Goal: Find specific page/section: Find specific page/section

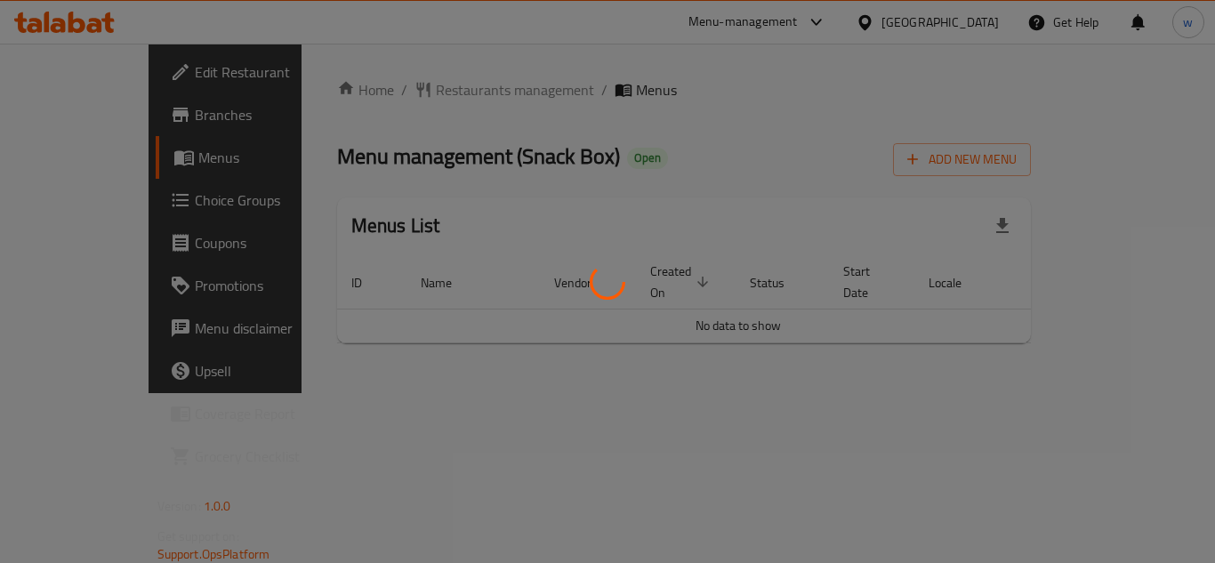
click at [121, 206] on div at bounding box center [607, 281] width 1215 height 563
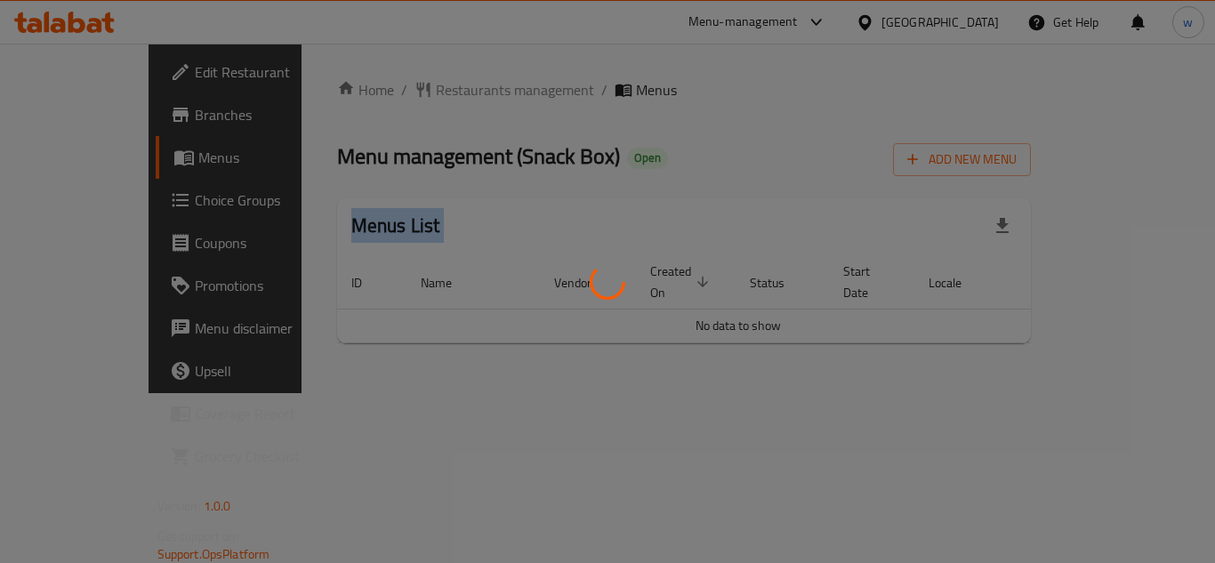
click at [121, 206] on div at bounding box center [607, 281] width 1215 height 563
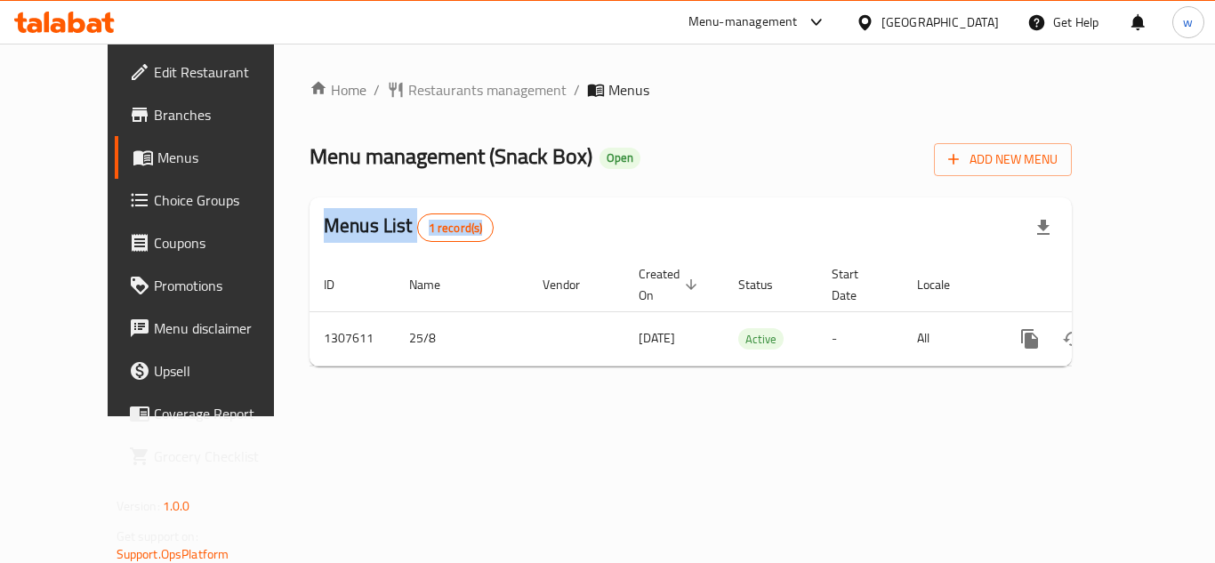
click at [154, 204] on span "Choice Groups" at bounding box center [225, 199] width 142 height 21
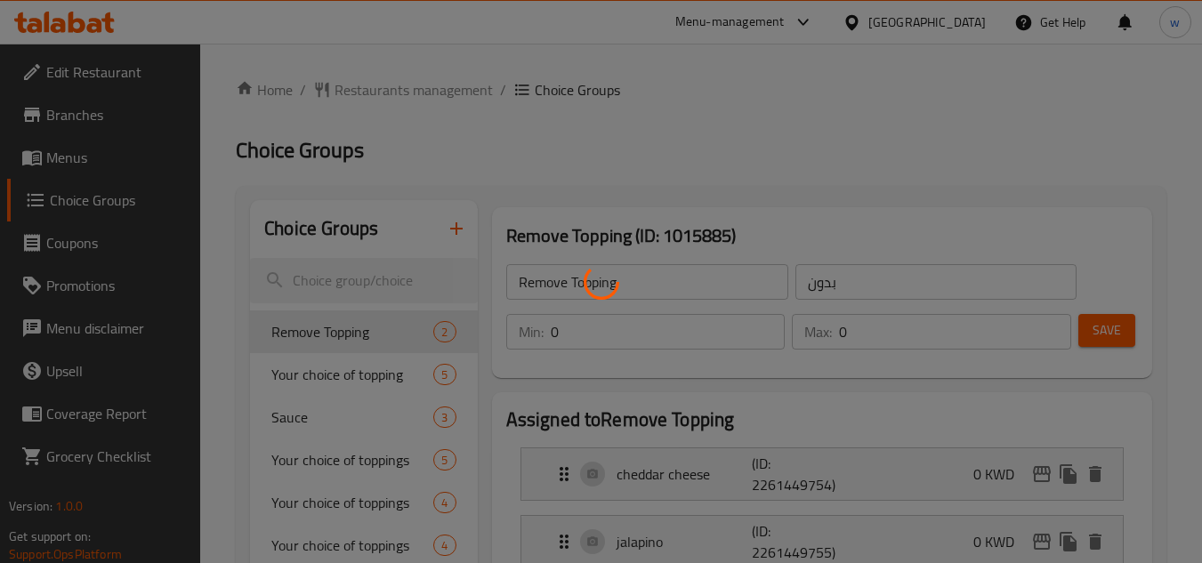
scroll to position [89, 0]
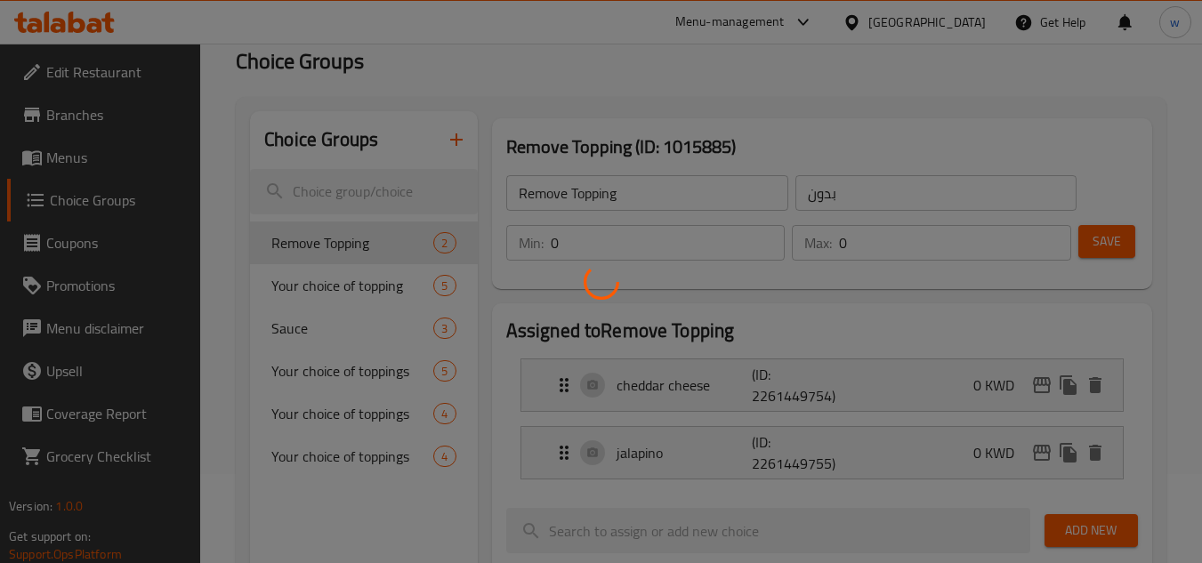
click at [334, 298] on div at bounding box center [601, 281] width 1202 height 563
click at [342, 281] on div at bounding box center [601, 281] width 1202 height 563
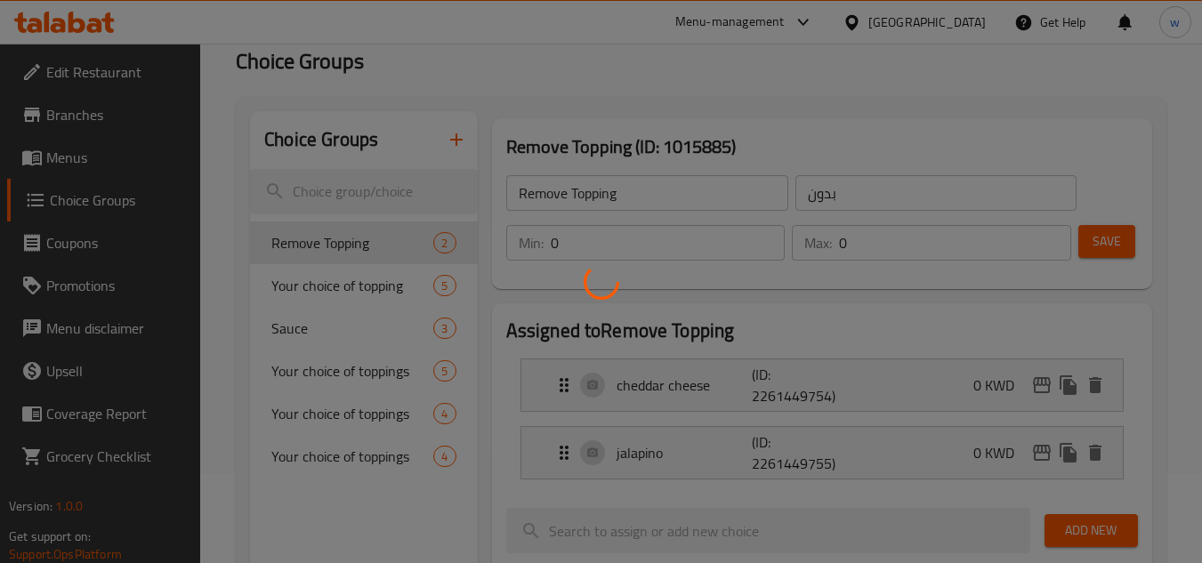
click at [342, 281] on div at bounding box center [601, 281] width 1202 height 563
click at [350, 280] on div at bounding box center [601, 281] width 1202 height 563
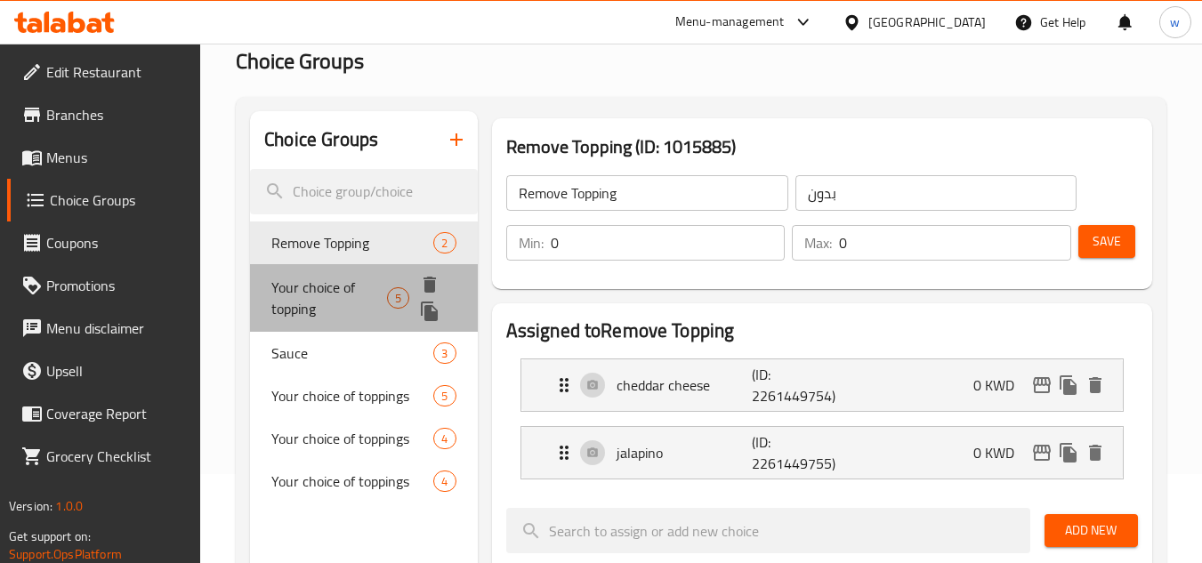
click at [364, 288] on span "Your choice of topping" at bounding box center [329, 298] width 116 height 43
type input "Your choice of topping"
type input "اختيارك من"
type input "5"
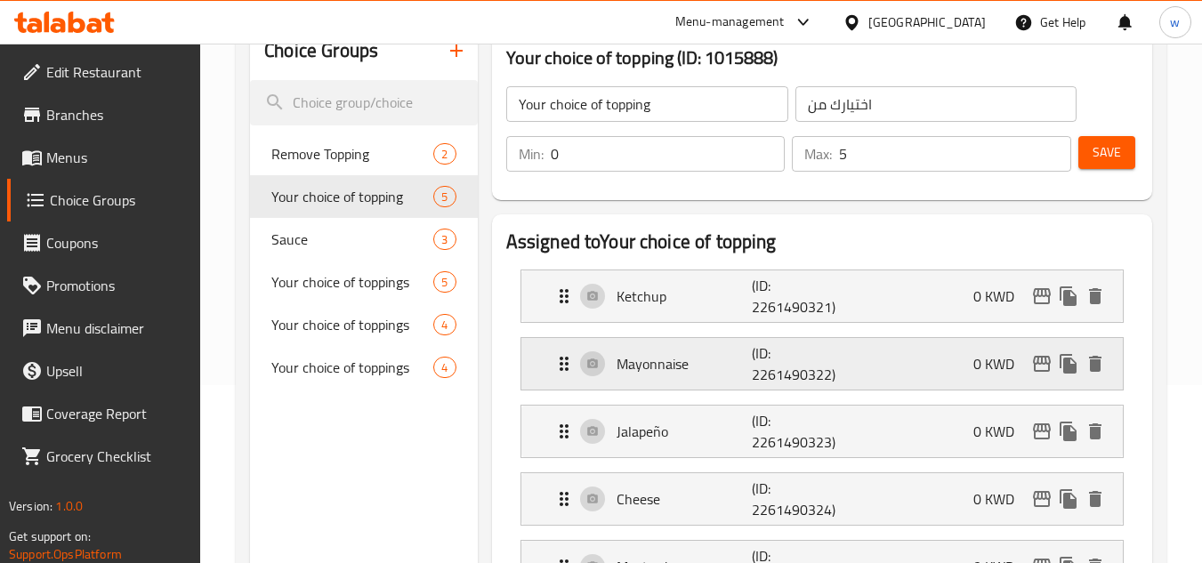
scroll to position [267, 0]
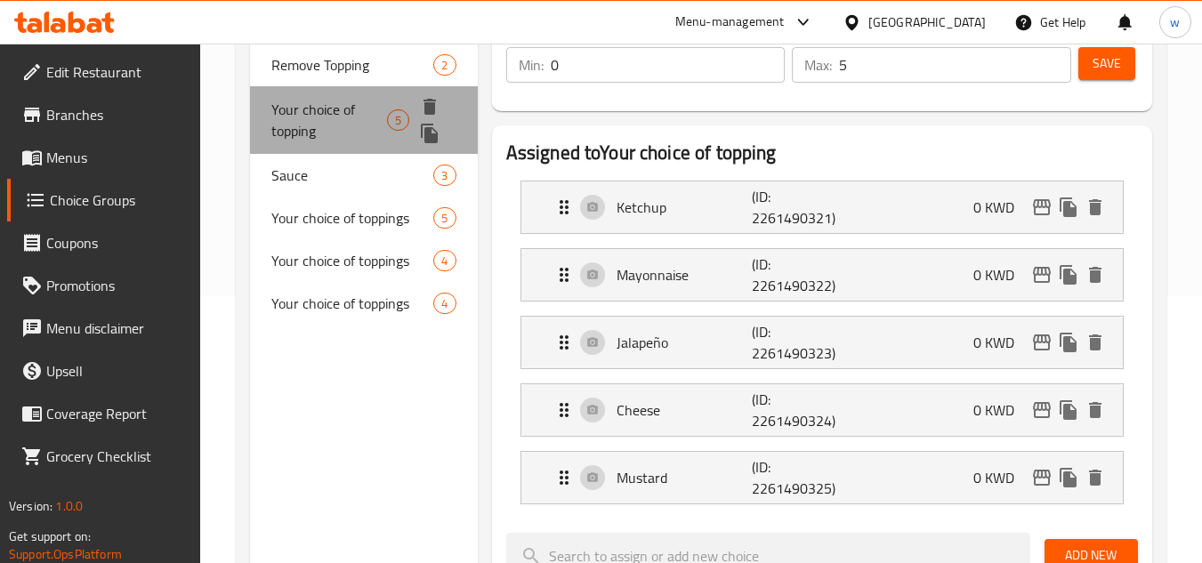
click at [326, 117] on span "Your choice of topping" at bounding box center [329, 120] width 116 height 43
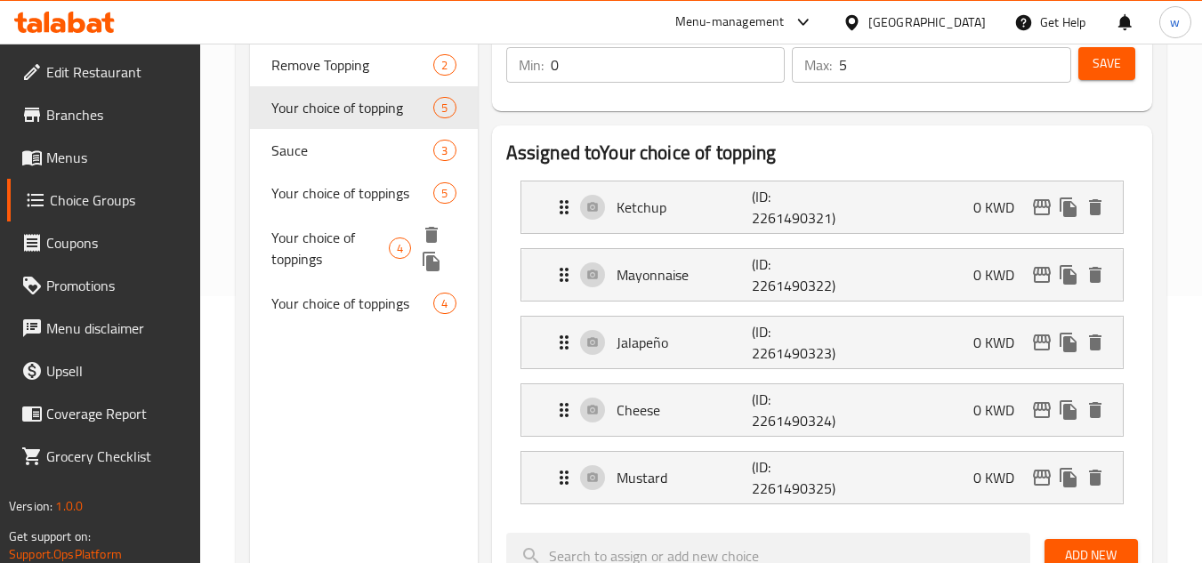
click at [342, 246] on span "Your choice of toppings" at bounding box center [329, 248] width 117 height 43
type input "Your choice of toppings"
type input "اختيارك من الإضافات"
type input "4"
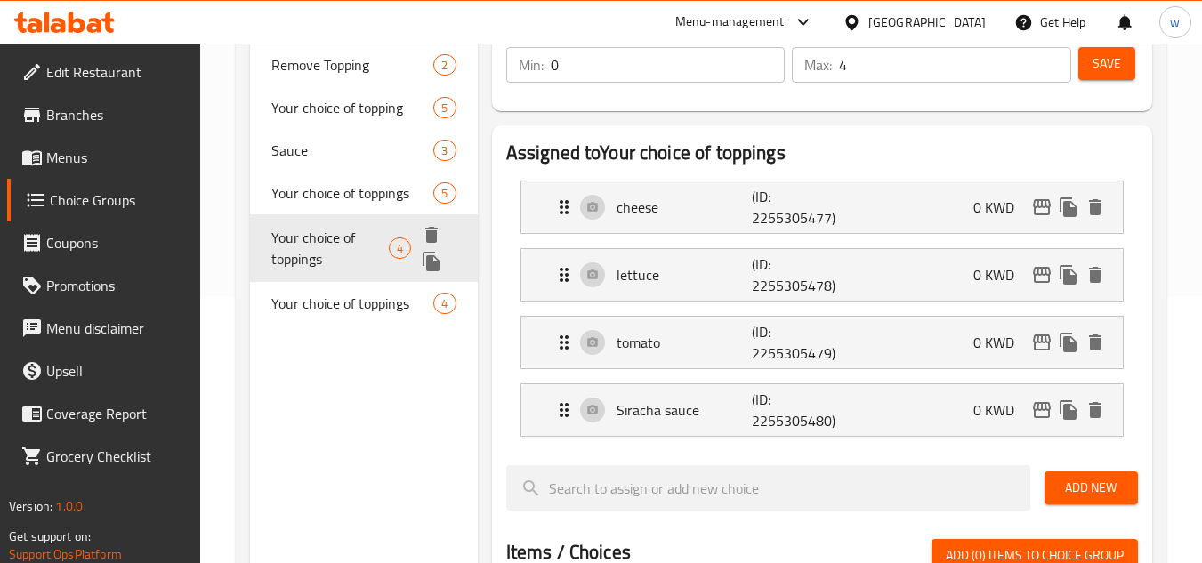
scroll to position [178, 0]
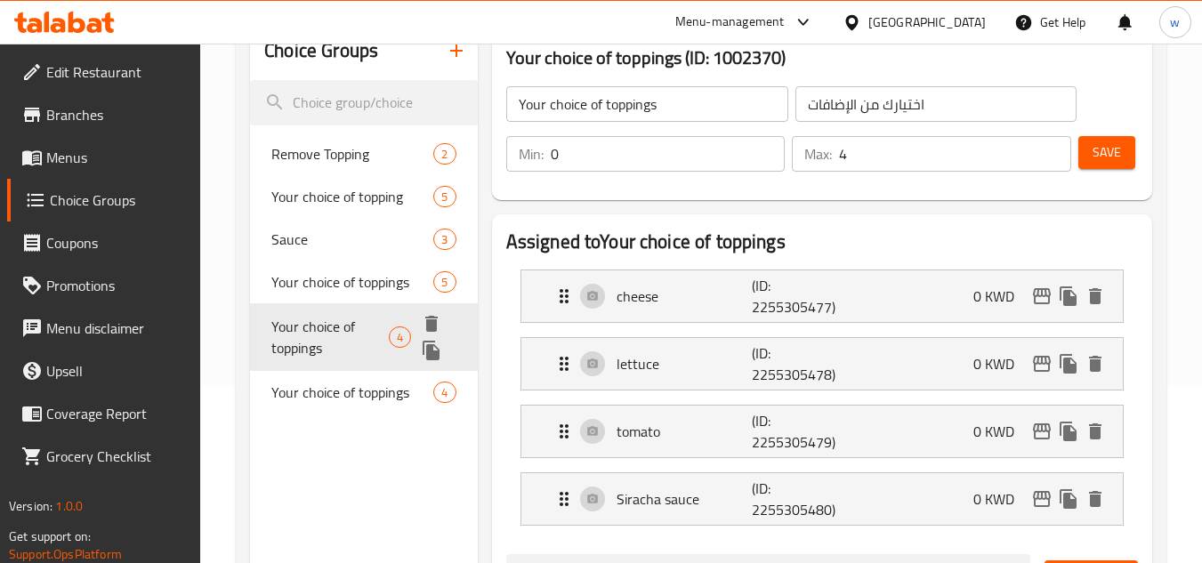
click at [326, 352] on span "Your choice of toppings" at bounding box center [329, 337] width 117 height 43
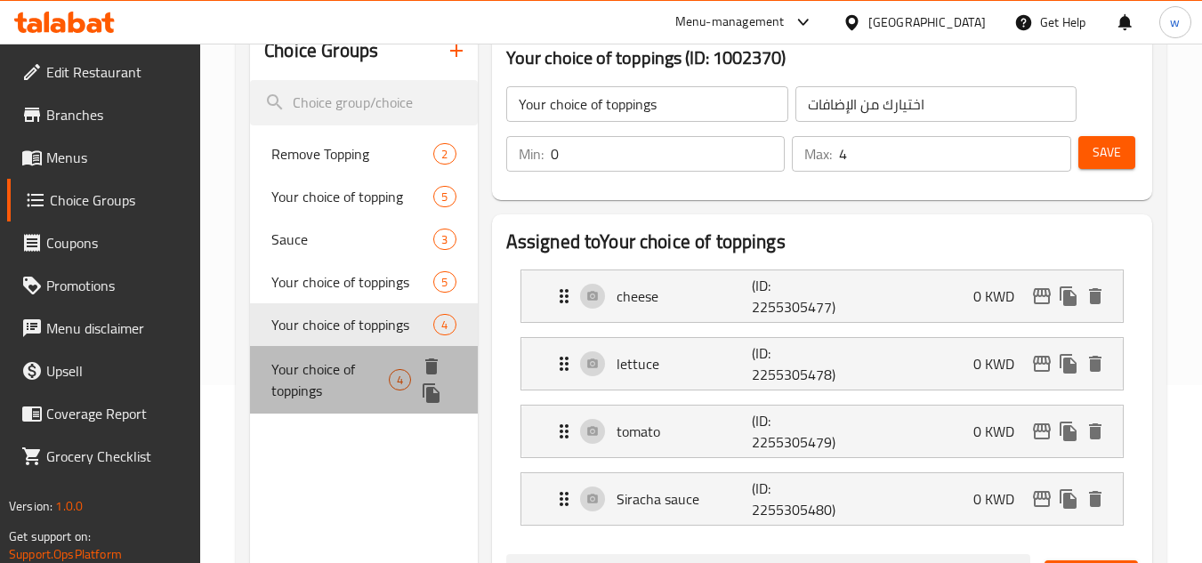
click at [327, 389] on span "Your choice of toppings" at bounding box center [329, 379] width 117 height 43
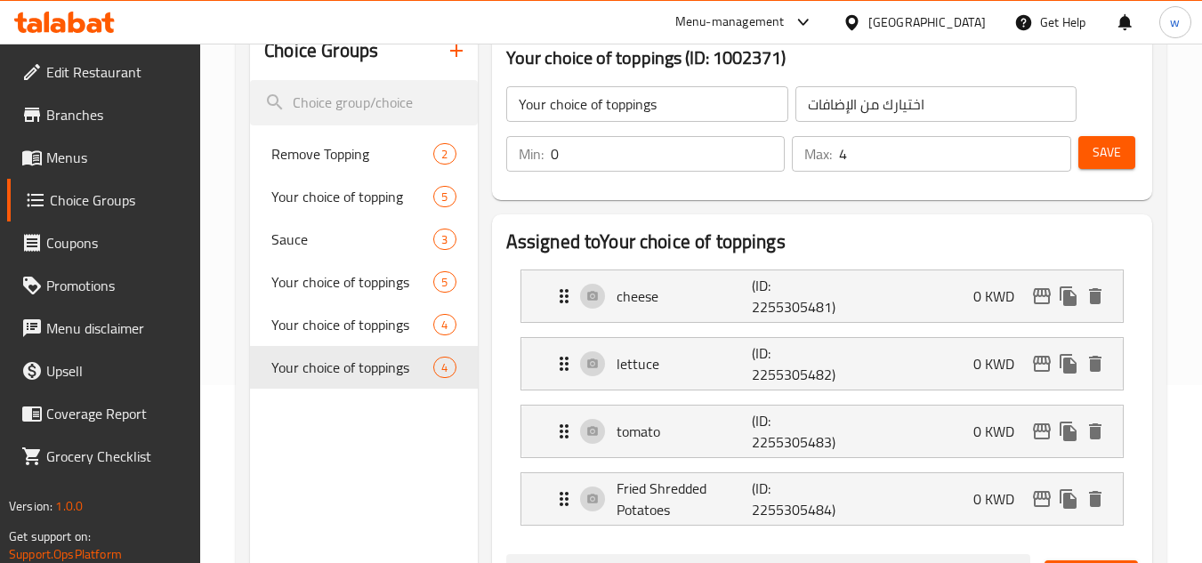
click at [868, 20] on div at bounding box center [855, 22] width 26 height 20
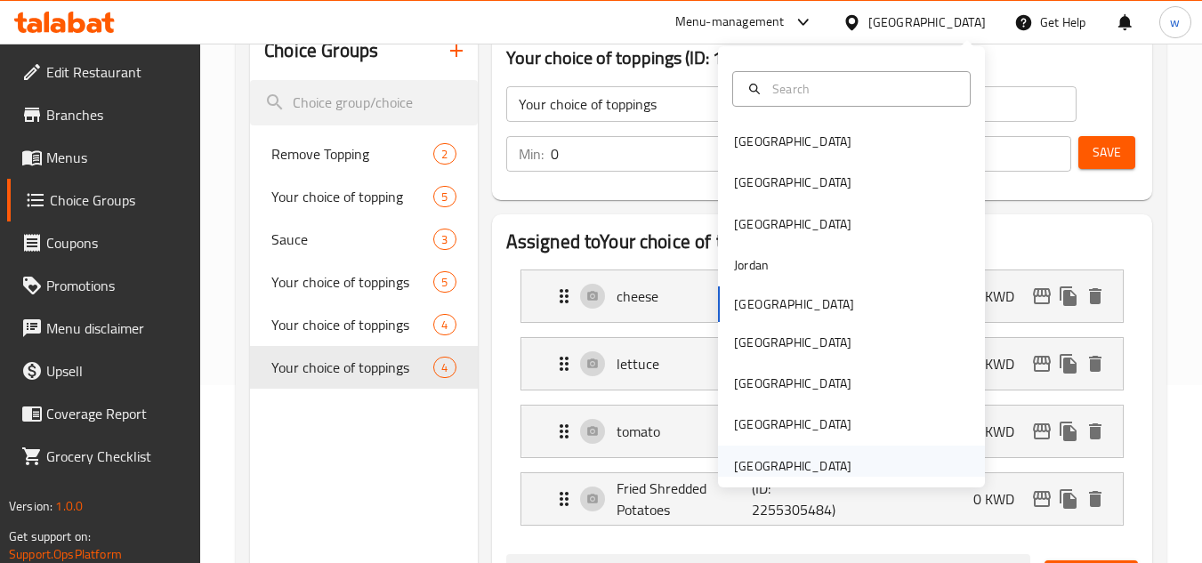
click at [803, 470] on div "[GEOGRAPHIC_DATA]" at bounding box center [792, 466] width 117 height 20
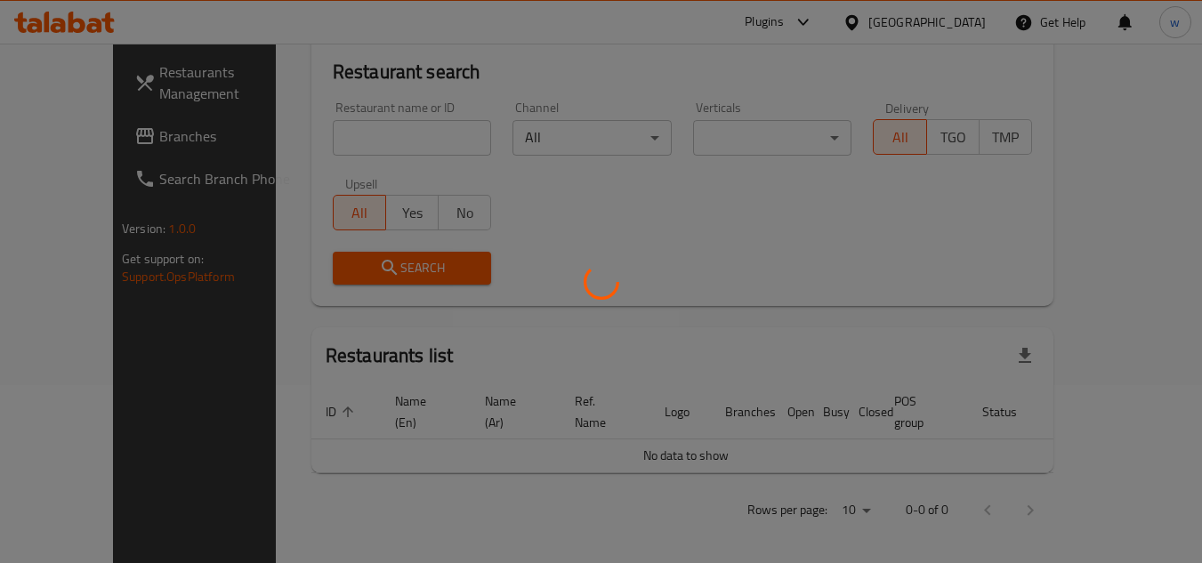
scroll to position [164, 0]
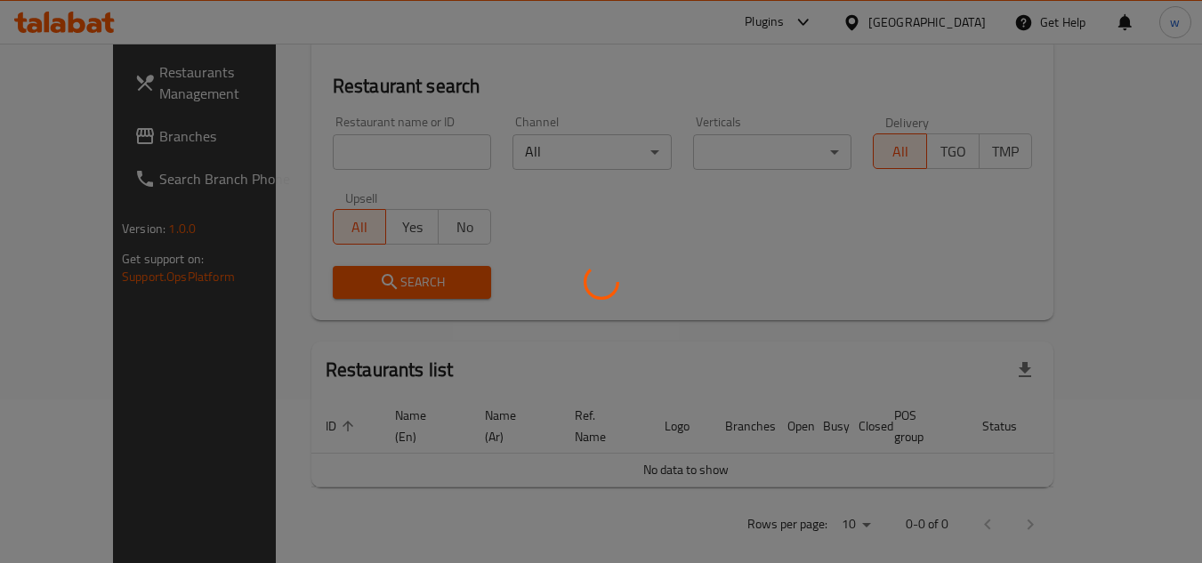
click at [55, 128] on div at bounding box center [601, 281] width 1202 height 563
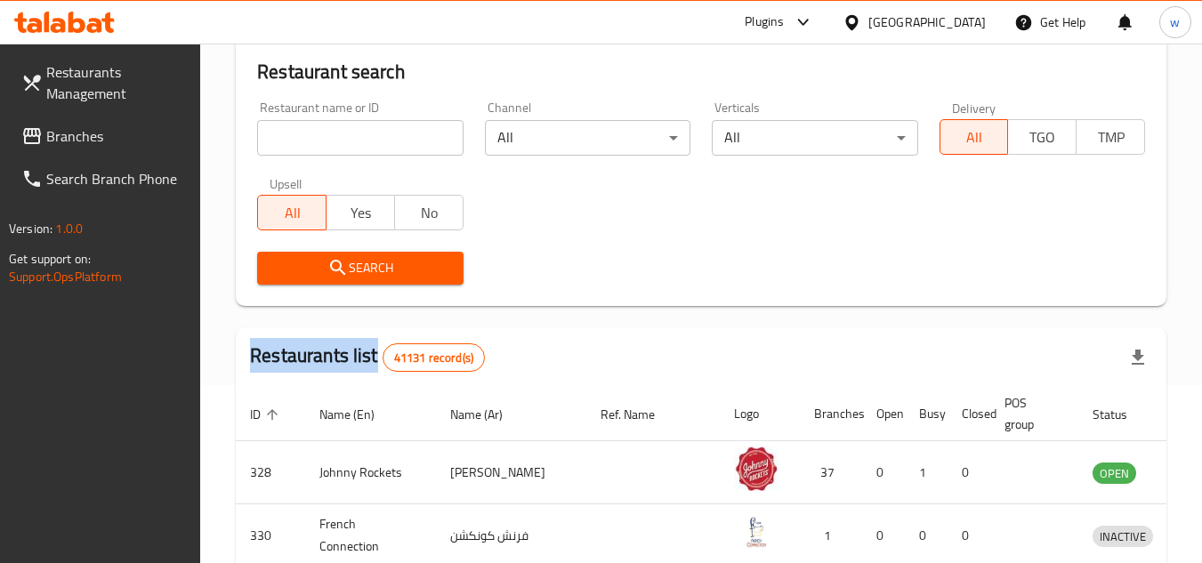
click at [55, 128] on div at bounding box center [601, 281] width 1202 height 563
click at [55, 128] on span "Branches" at bounding box center [116, 135] width 141 height 21
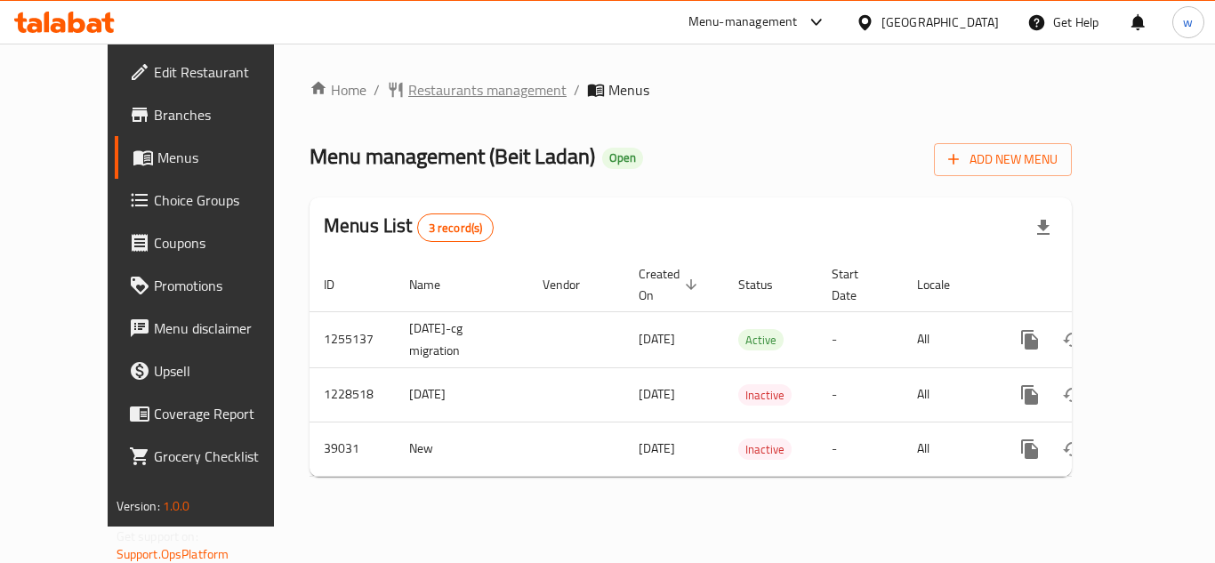
click at [416, 87] on span "Restaurants management" at bounding box center [487, 89] width 158 height 21
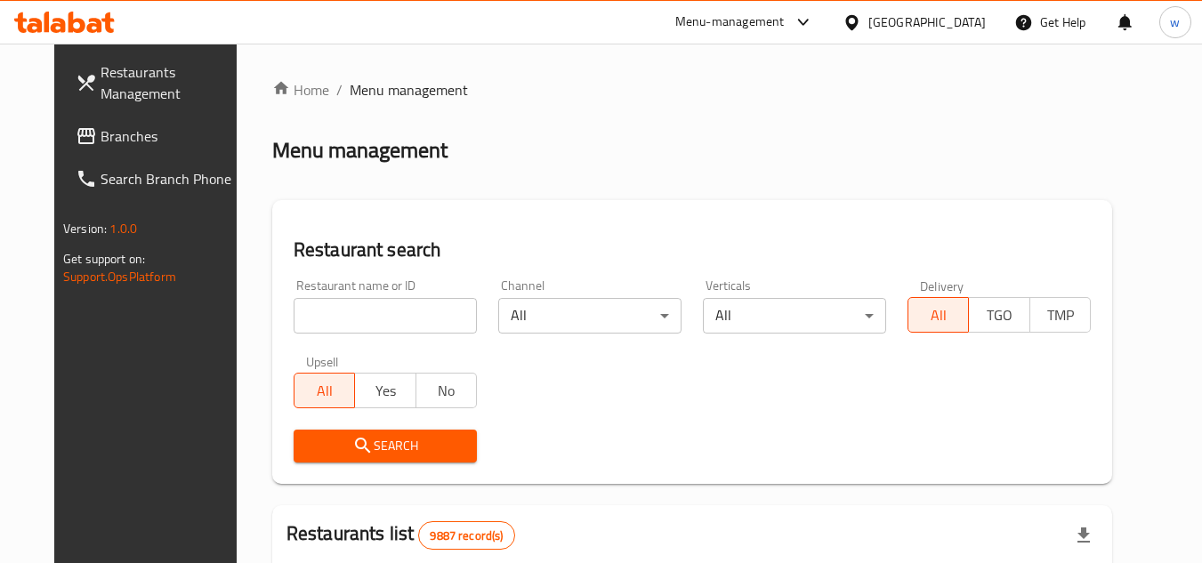
click at [407, 326] on div at bounding box center [601, 281] width 1202 height 563
click at [407, 326] on div "Home / Menu management Menu management Restaurant search Restaurant name or ID …" at bounding box center [692, 565] width 840 height 972
click at [407, 325] on input "search" at bounding box center [384, 316] width 183 height 36
click at [407, 321] on input "search" at bounding box center [384, 316] width 183 height 36
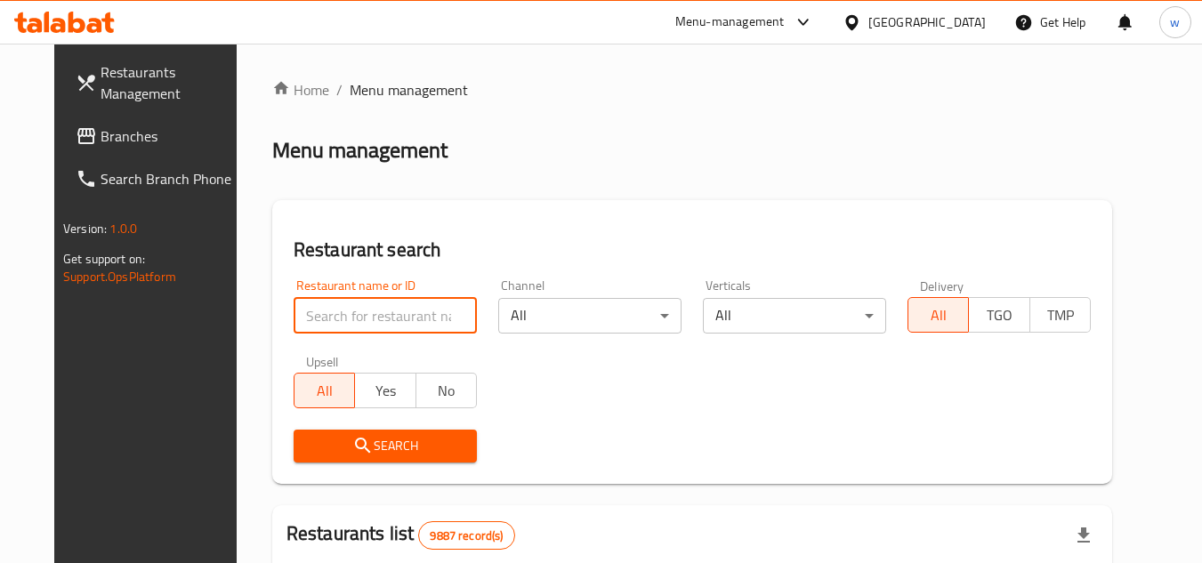
click at [409, 316] on input "search" at bounding box center [384, 316] width 183 height 36
paste input "20295"
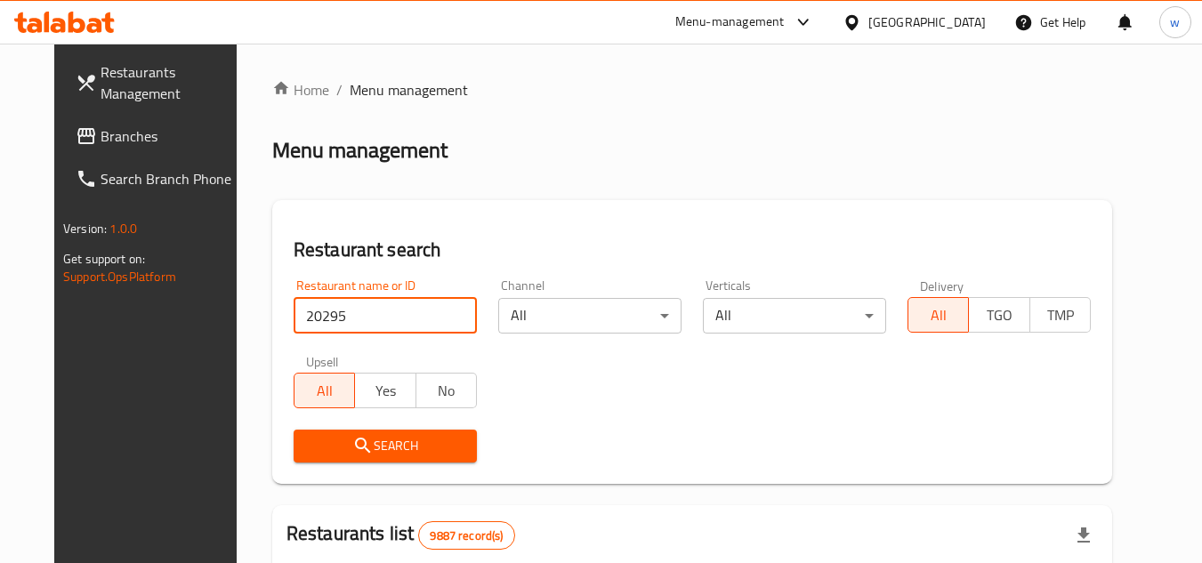
type input "20295"
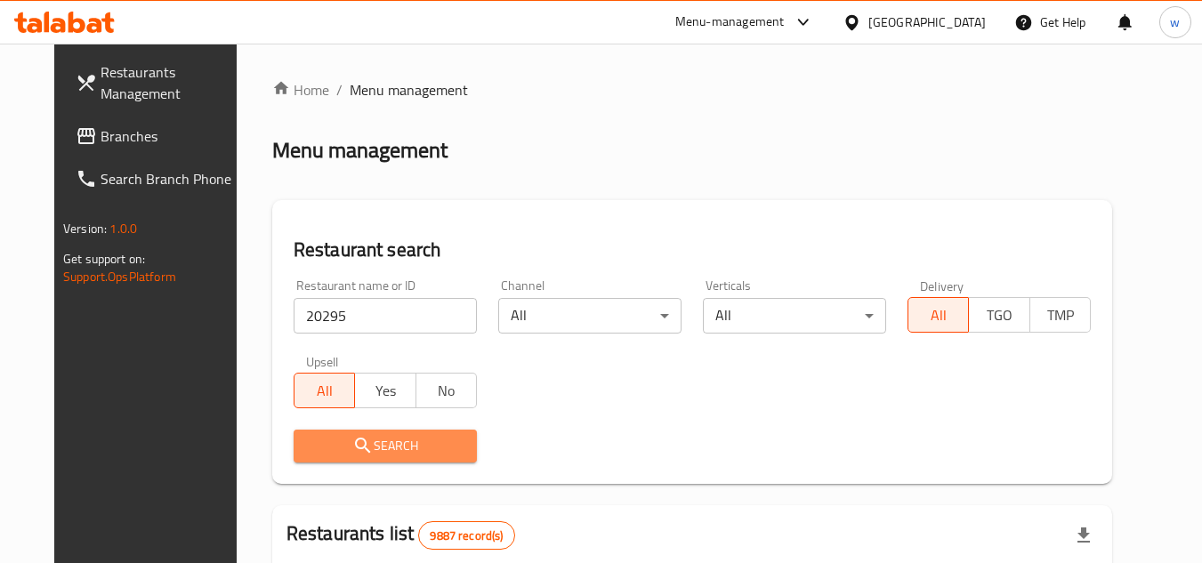
click at [370, 450] on span "Search" at bounding box center [385, 446] width 155 height 22
click at [370, 450] on div at bounding box center [601, 281] width 1202 height 563
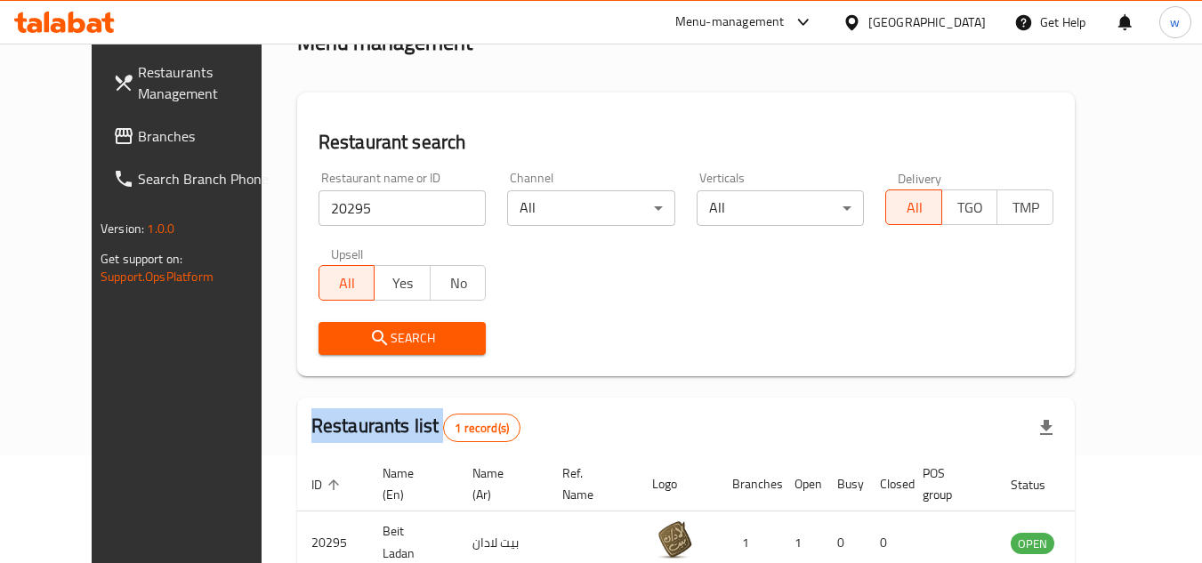
scroll to position [215, 0]
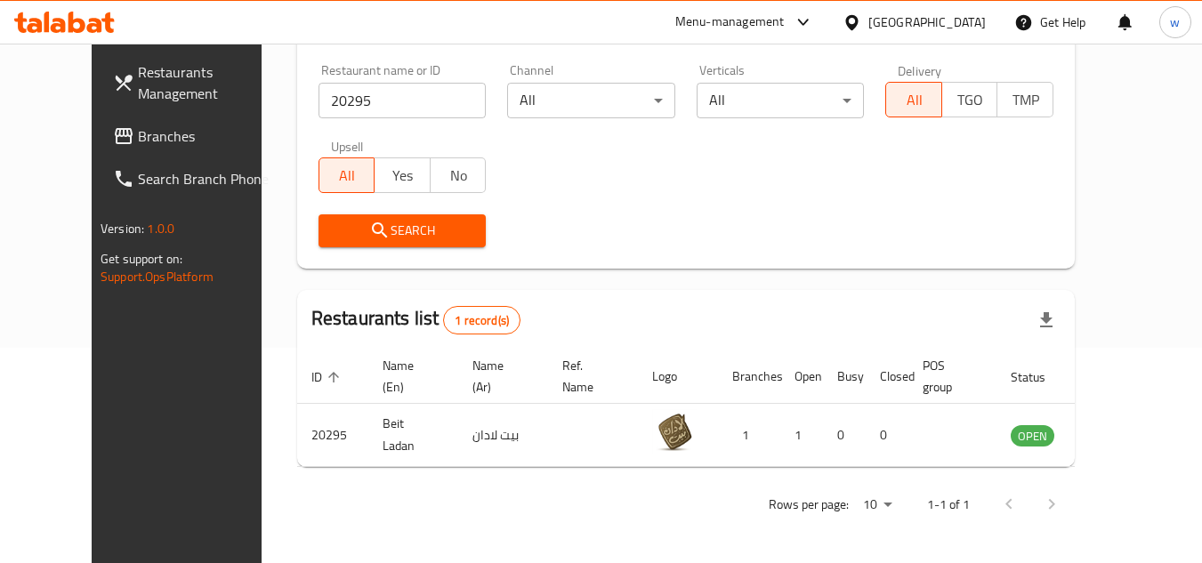
click at [957, 19] on div "[GEOGRAPHIC_DATA]" at bounding box center [926, 22] width 117 height 20
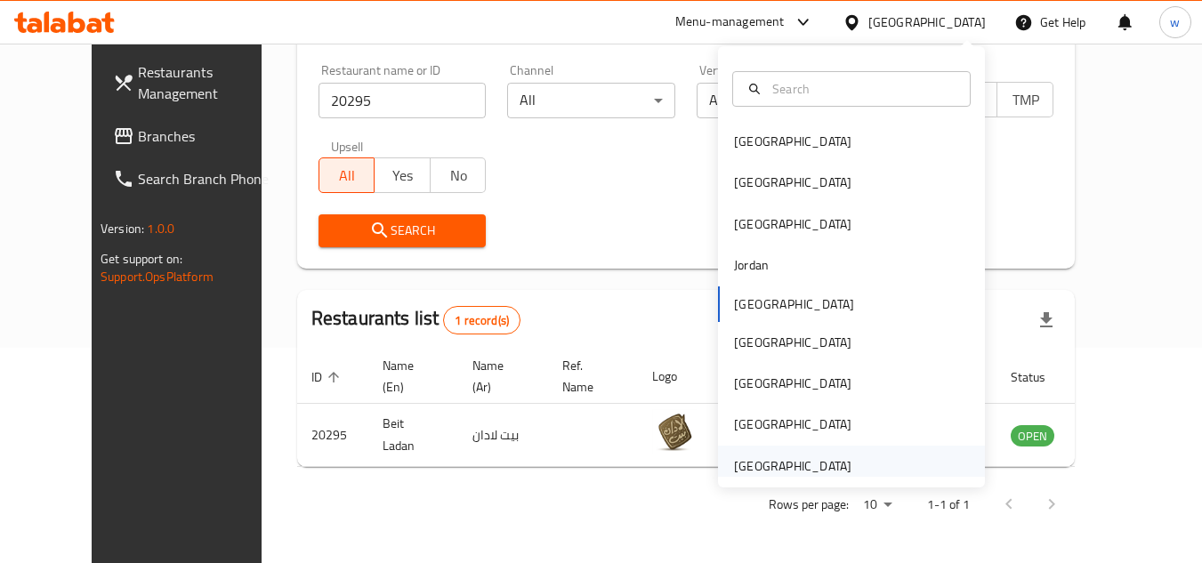
click at [734, 459] on div "[GEOGRAPHIC_DATA]" at bounding box center [792, 466] width 117 height 20
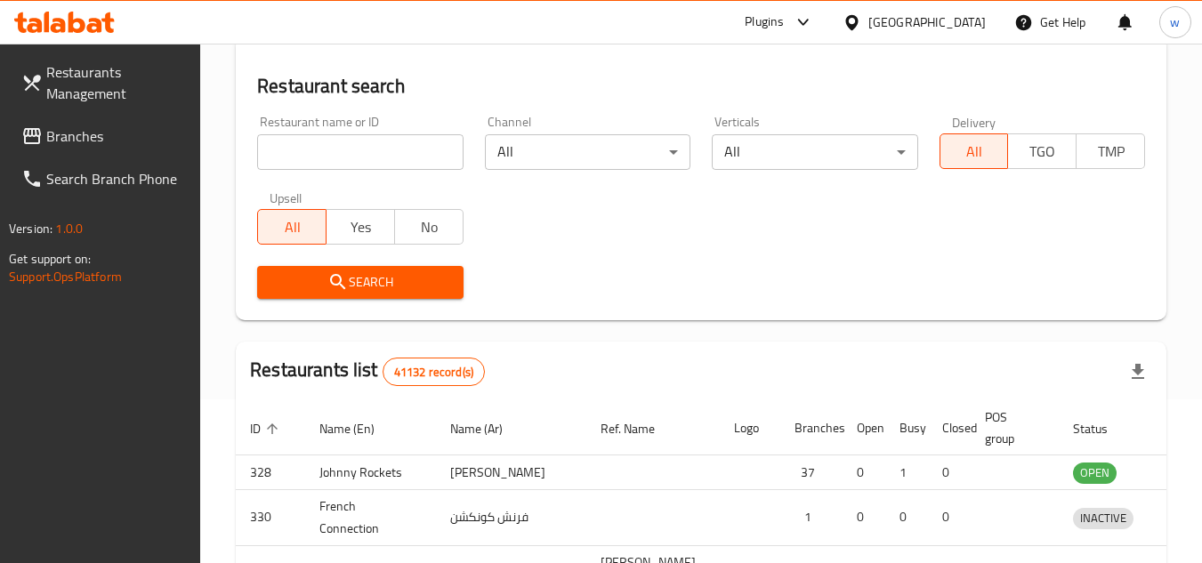
scroll to position [215, 0]
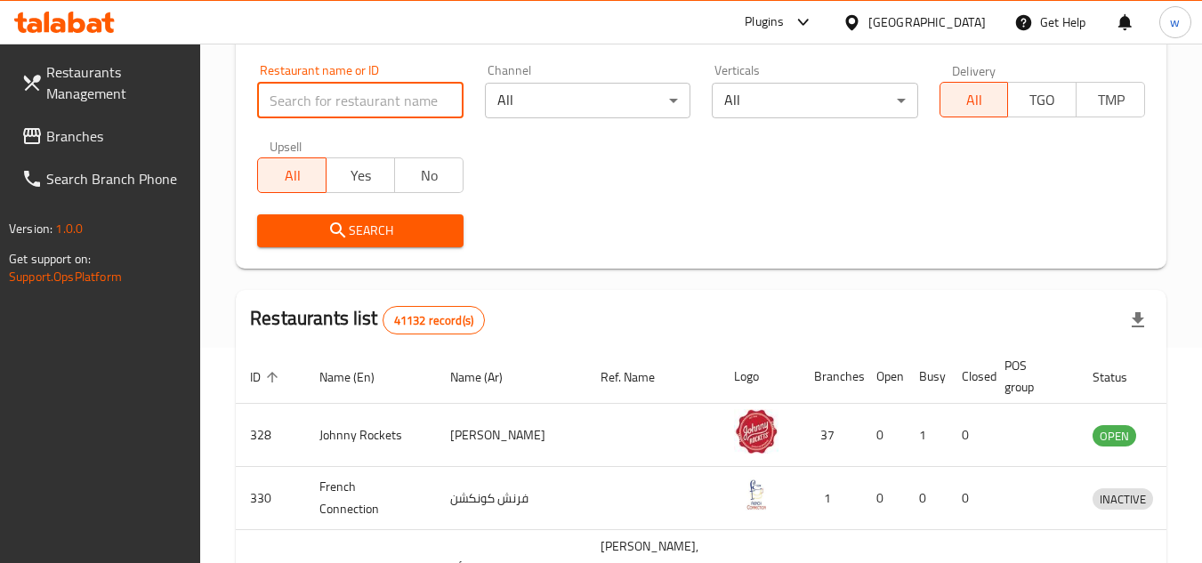
click at [358, 89] on input "search" at bounding box center [359, 101] width 205 height 36
paste input "606038"
type input "606038"
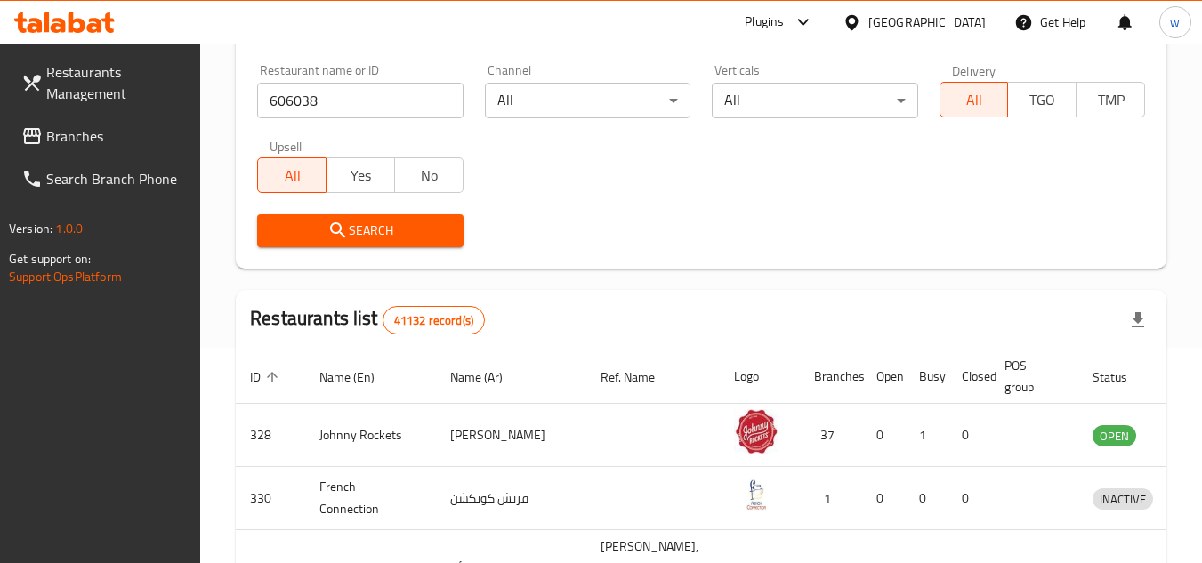
click at [408, 229] on span "Search" at bounding box center [359, 231] width 177 height 22
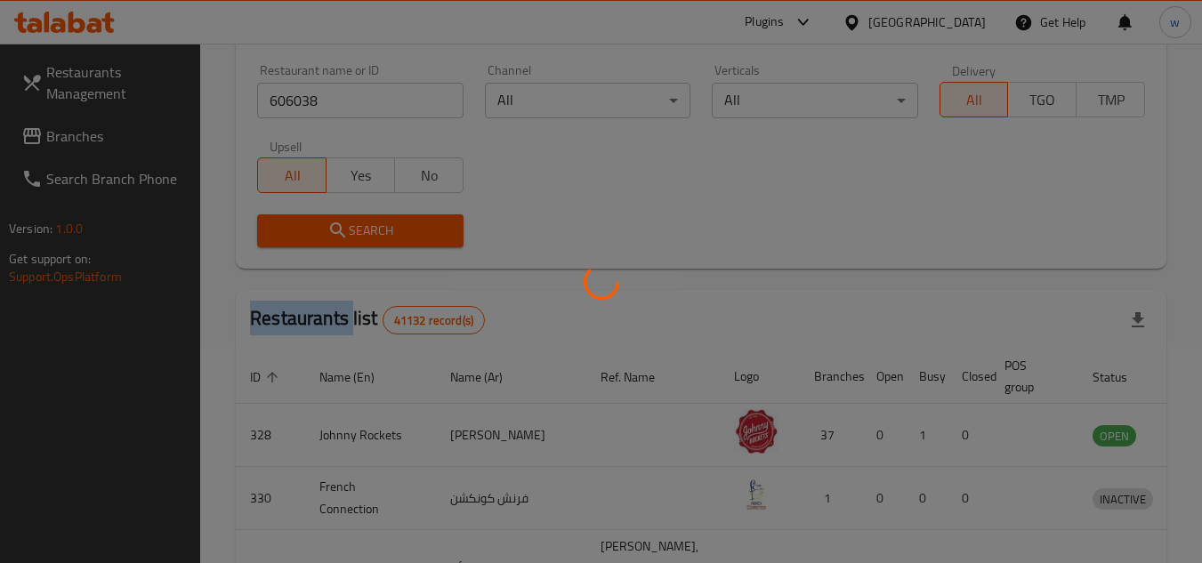
click at [408, 229] on div at bounding box center [601, 281] width 1202 height 563
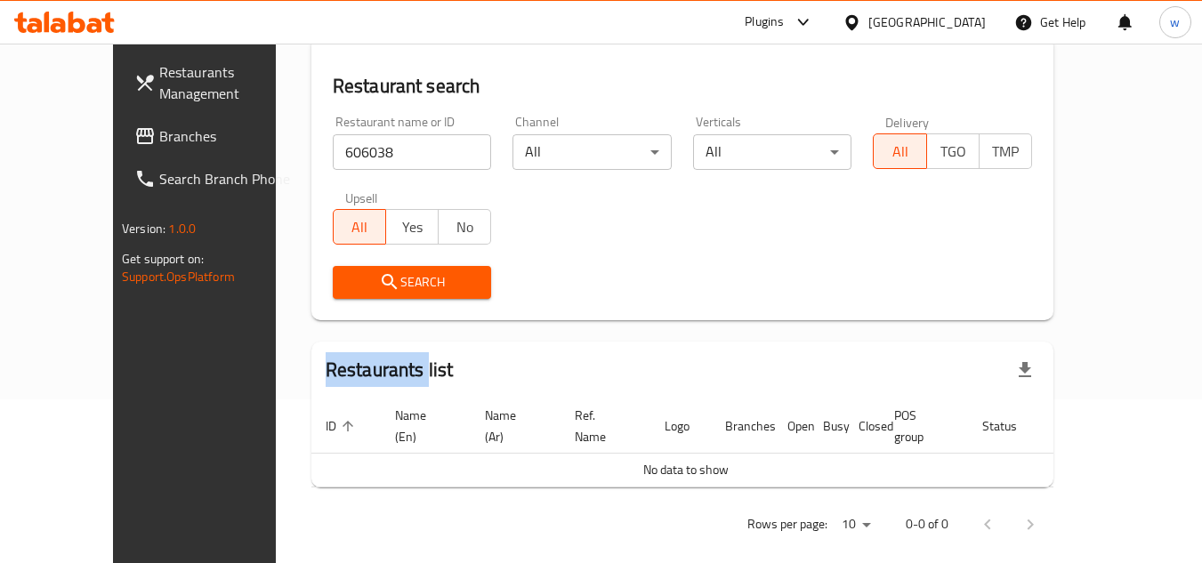
click at [394, 283] on span "Search" at bounding box center [412, 282] width 131 height 22
click at [381, 404] on th "Name (En)" at bounding box center [426, 426] width 90 height 54
click at [411, 304] on div "Search" at bounding box center [412, 282] width 181 height 54
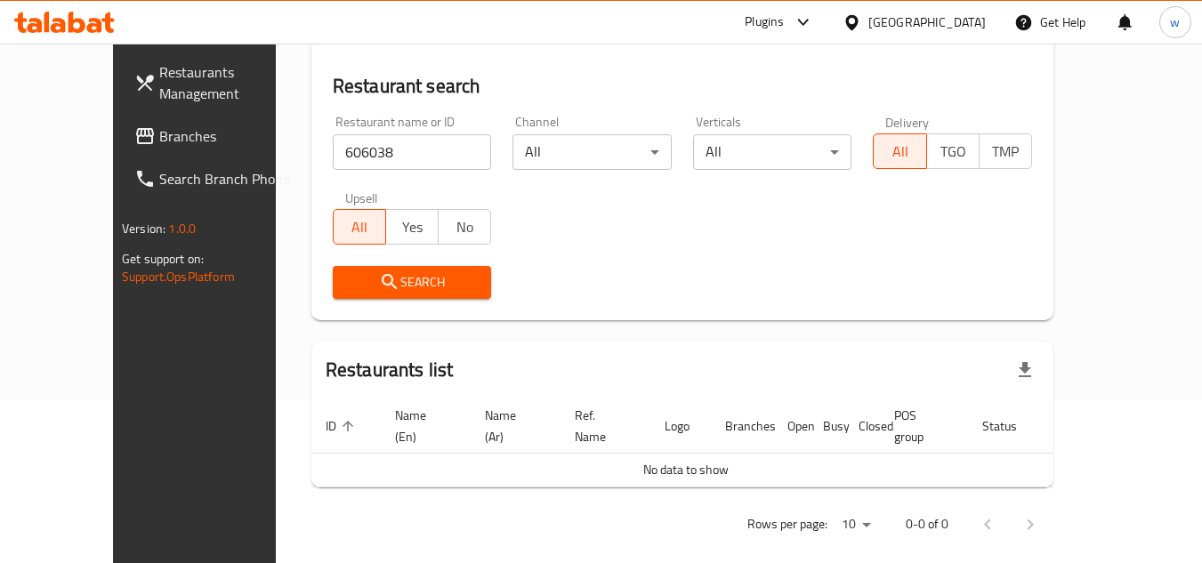
click at [496, 354] on div "Restaurants list" at bounding box center [682, 371] width 742 height 58
drag, startPoint x: 40, startPoint y: 135, endPoint x: 240, endPoint y: 205, distance: 211.8
click at [136, 135] on icon at bounding box center [145, 136] width 18 height 16
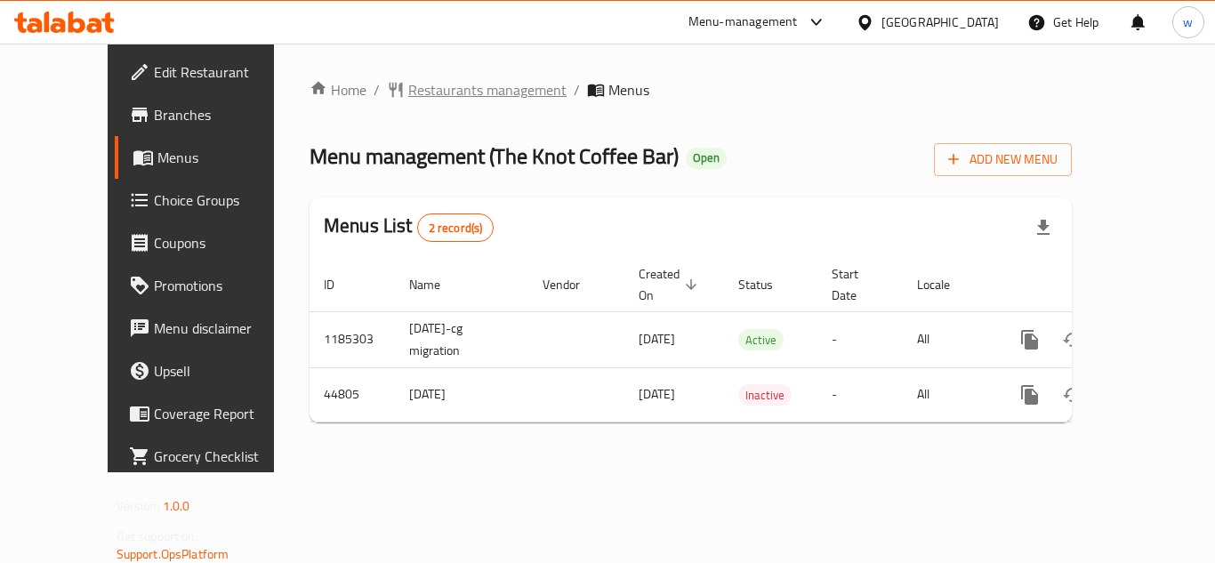
click at [474, 96] on span "Restaurants management" at bounding box center [487, 89] width 158 height 21
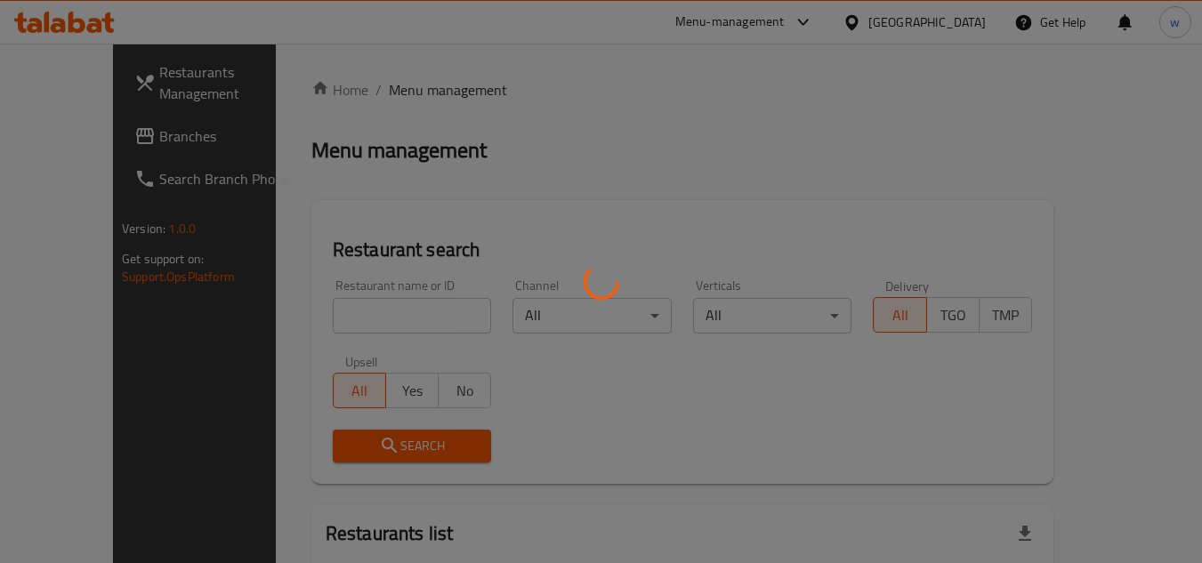
click at [422, 330] on div at bounding box center [601, 281] width 1202 height 563
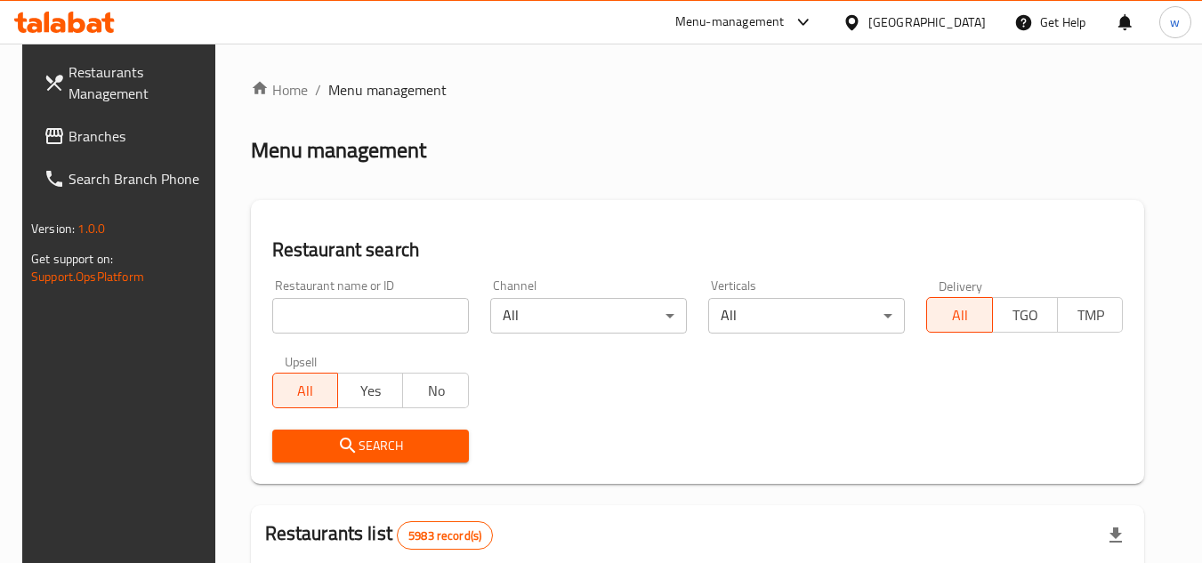
click at [422, 330] on input "search" at bounding box center [370, 316] width 197 height 36
paste input "23038"
type input "23038"
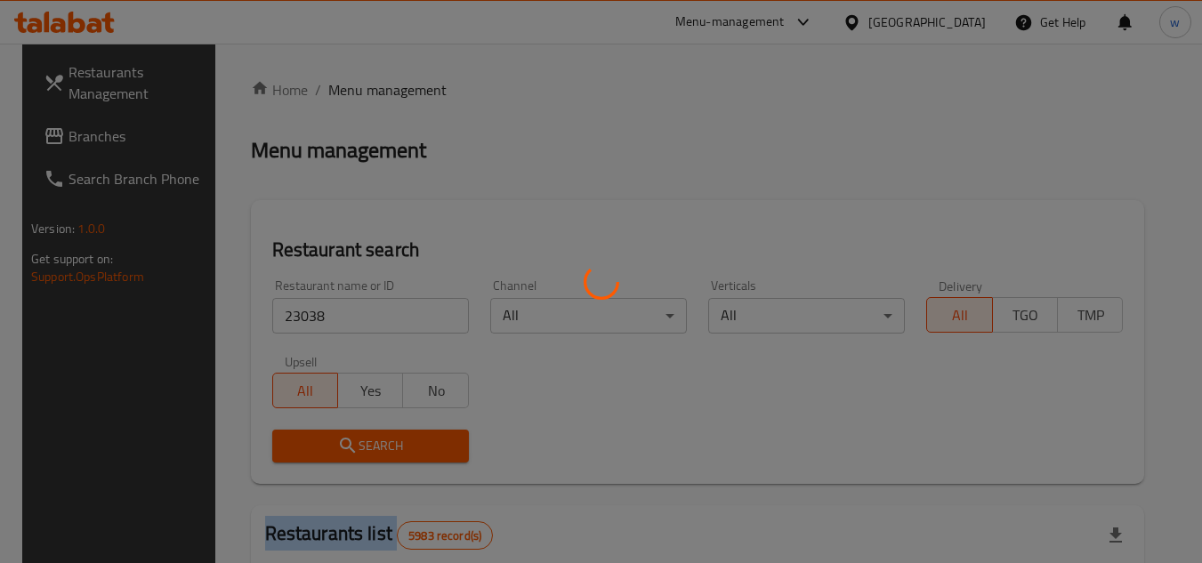
click at [393, 439] on div at bounding box center [601, 281] width 1202 height 563
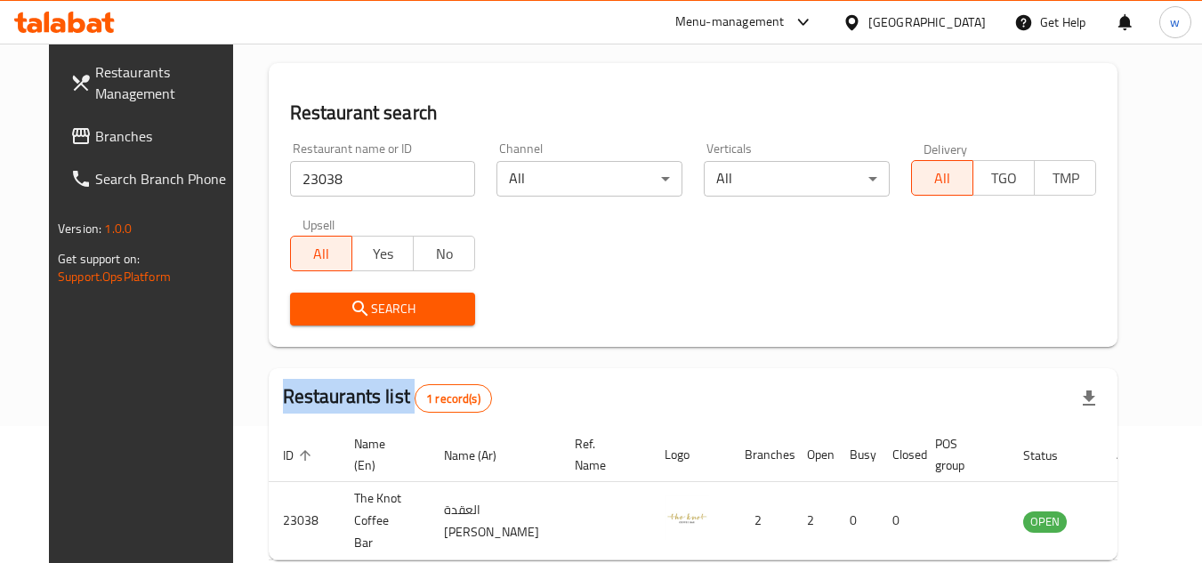
scroll to position [215, 0]
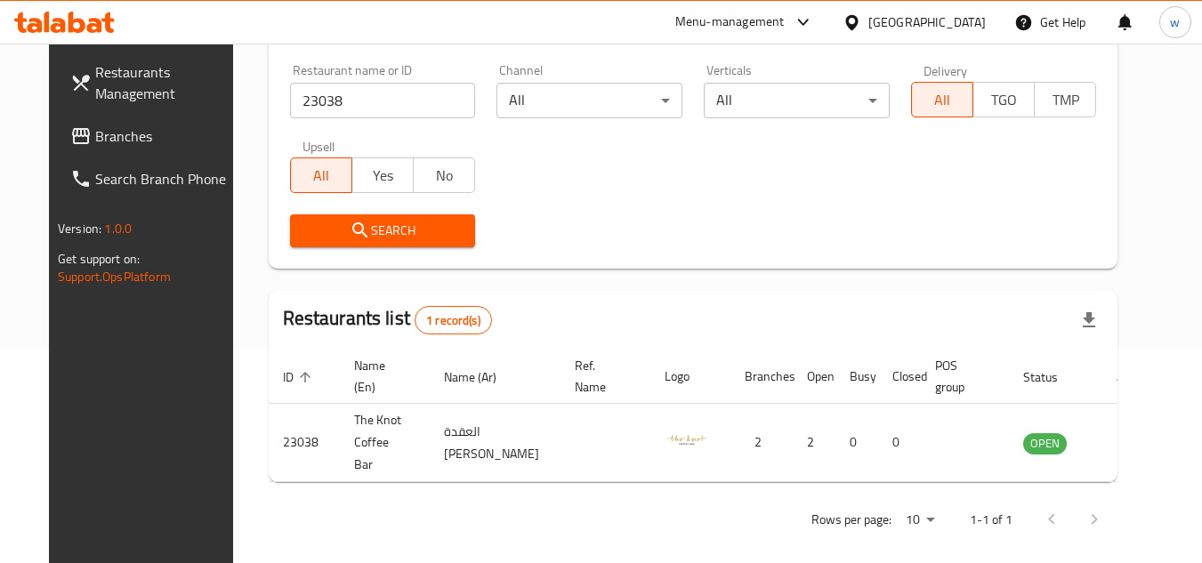
click at [635, 253] on div "Search" at bounding box center [693, 231] width 828 height 54
click at [981, 28] on div "[GEOGRAPHIC_DATA]" at bounding box center [926, 22] width 117 height 20
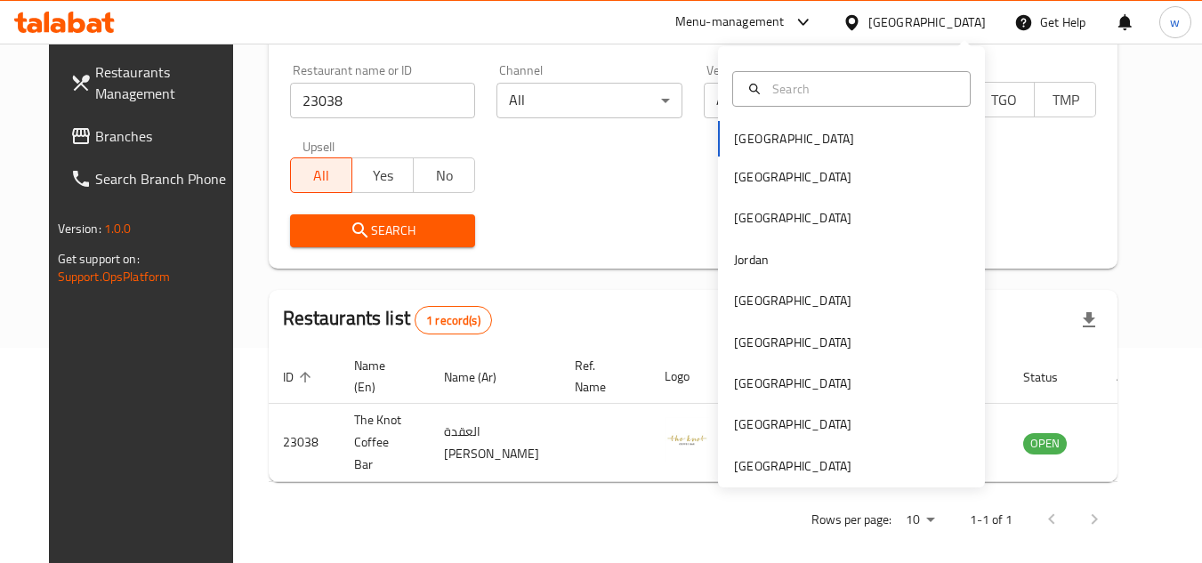
click at [763, 21] on div "Menu-management" at bounding box center [729, 22] width 109 height 21
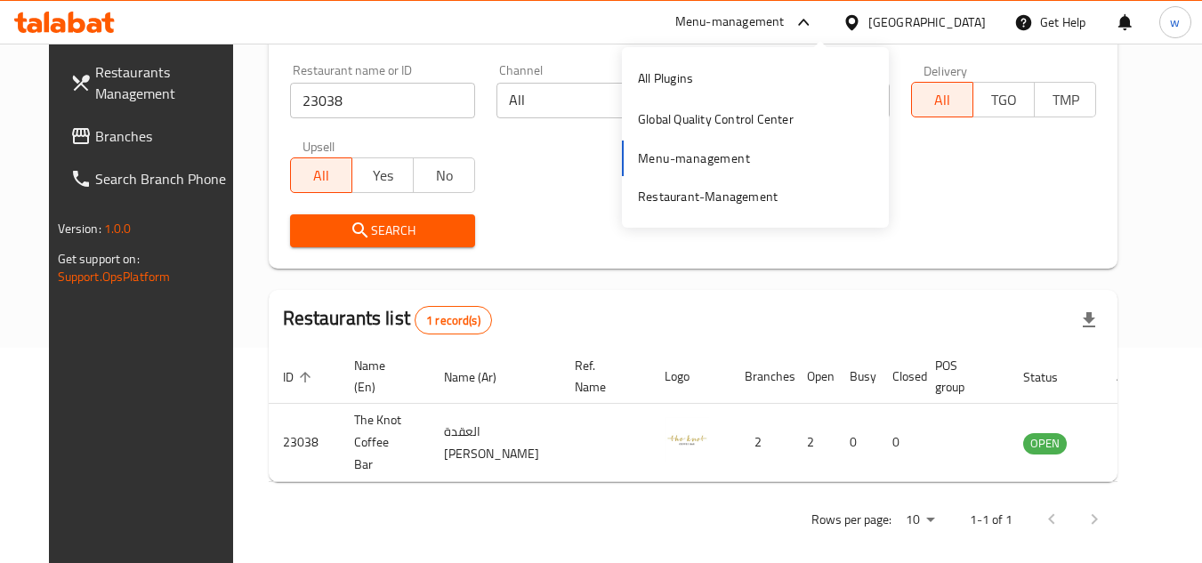
click at [707, 165] on div "All Plugins Global Quality Control Center Menu-management Restaurant-Management" at bounding box center [755, 137] width 267 height 159
click at [672, 189] on div "Restaurant-Management" at bounding box center [708, 197] width 140 height 20
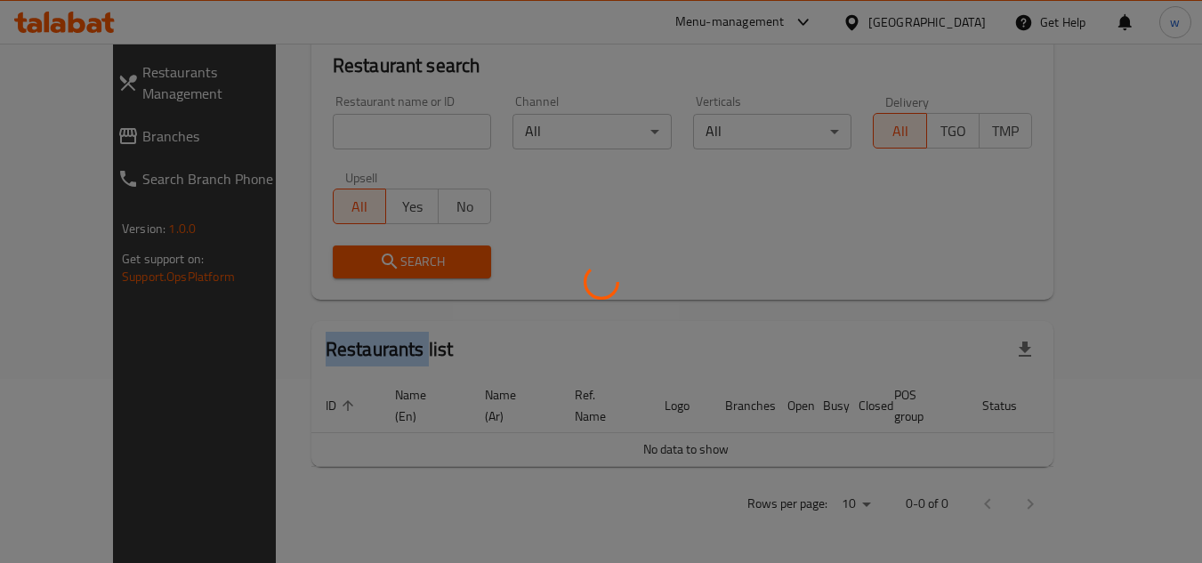
click at [91, 125] on div at bounding box center [601, 281] width 1202 height 563
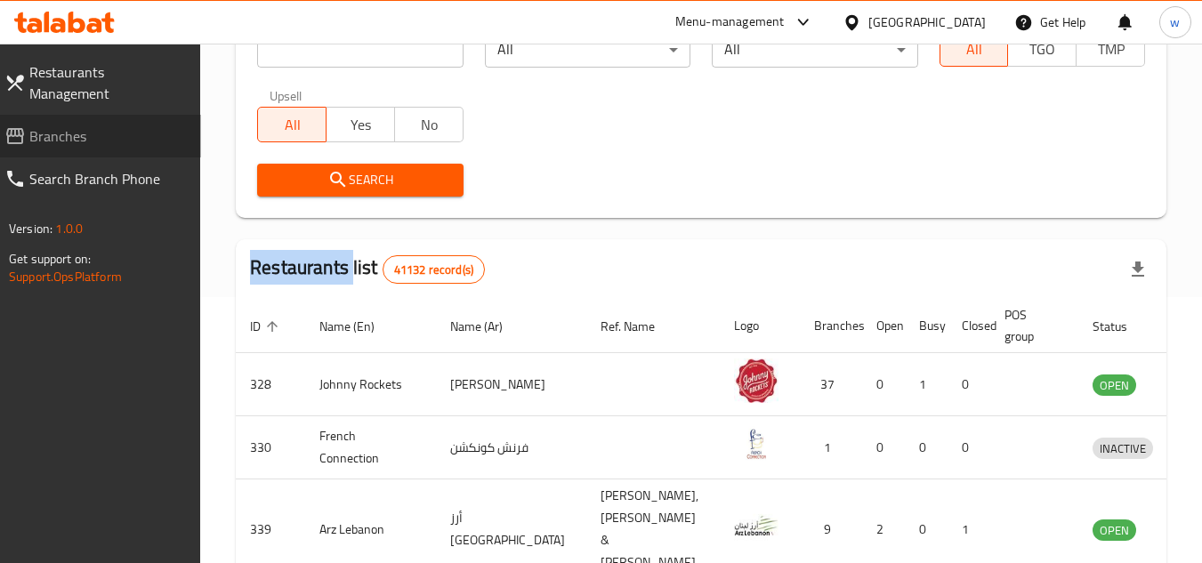
drag, startPoint x: 0, startPoint y: 0, endPoint x: 91, endPoint y: 125, distance: 154.1
click at [91, 125] on span "Branches" at bounding box center [107, 135] width 157 height 21
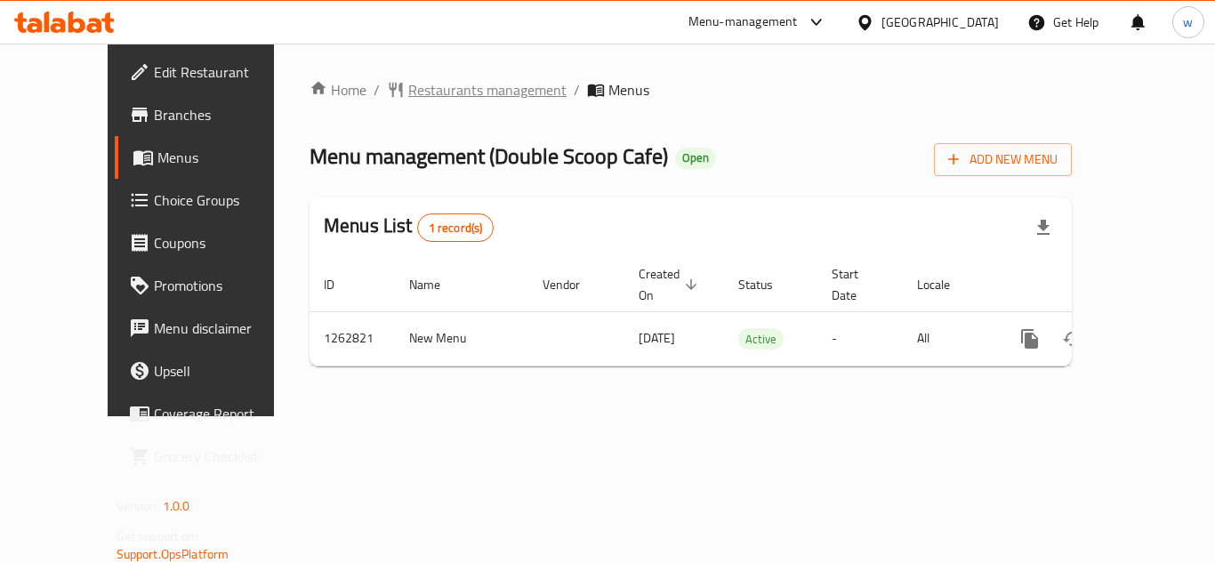
click at [429, 79] on span "Restaurants management" at bounding box center [487, 89] width 158 height 21
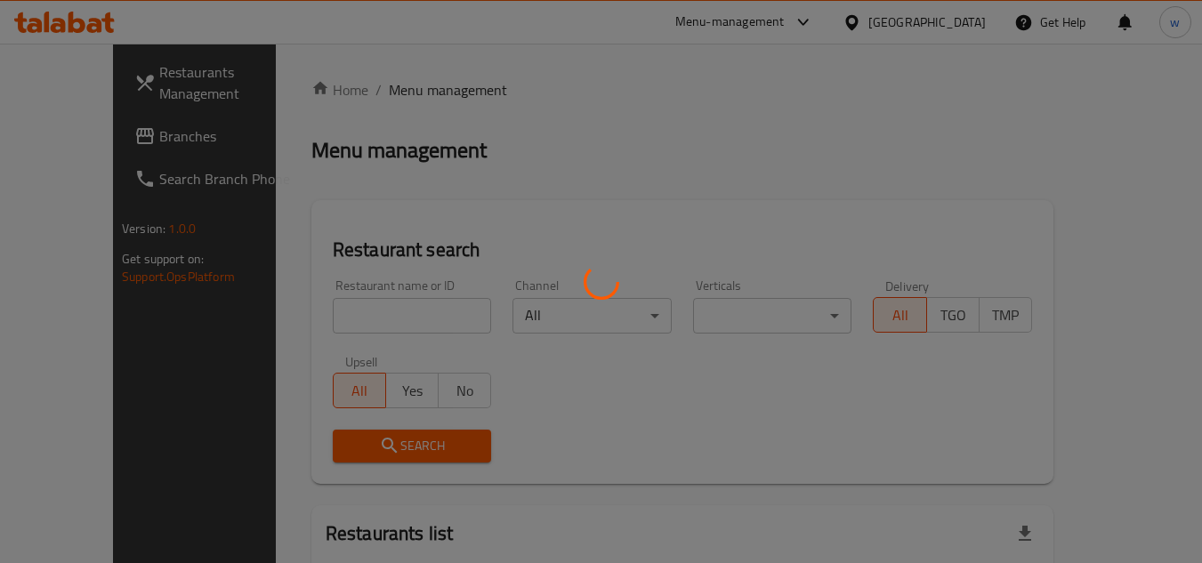
click at [429, 317] on div at bounding box center [601, 281] width 1202 height 563
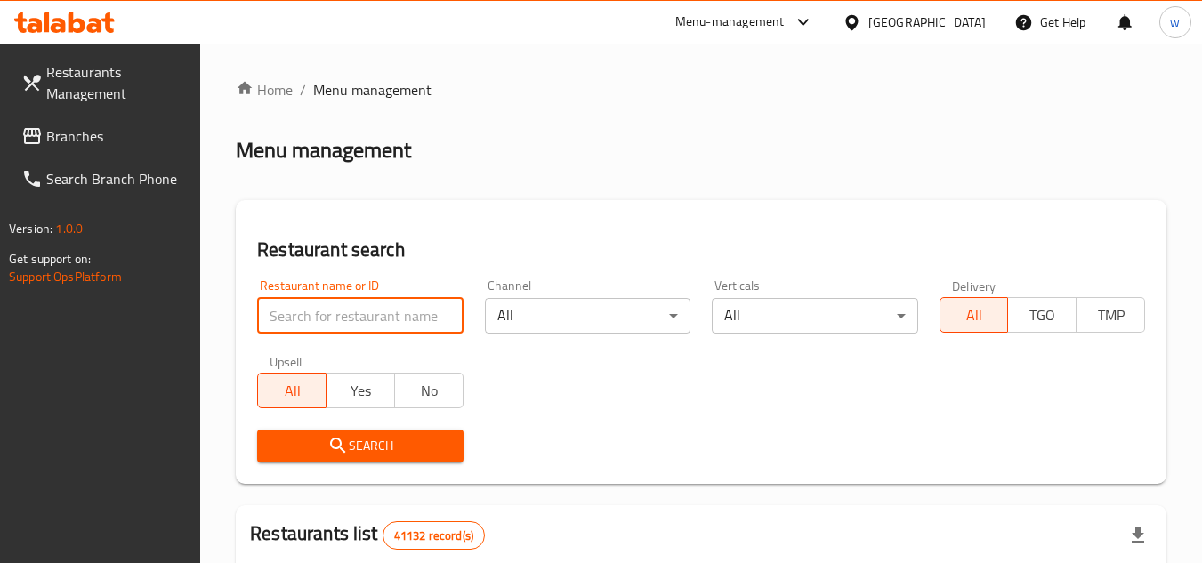
click at [429, 317] on input "search" at bounding box center [359, 316] width 205 height 36
paste input "685190"
type input "685190"
click at [430, 438] on span "Search" at bounding box center [359, 446] width 177 height 22
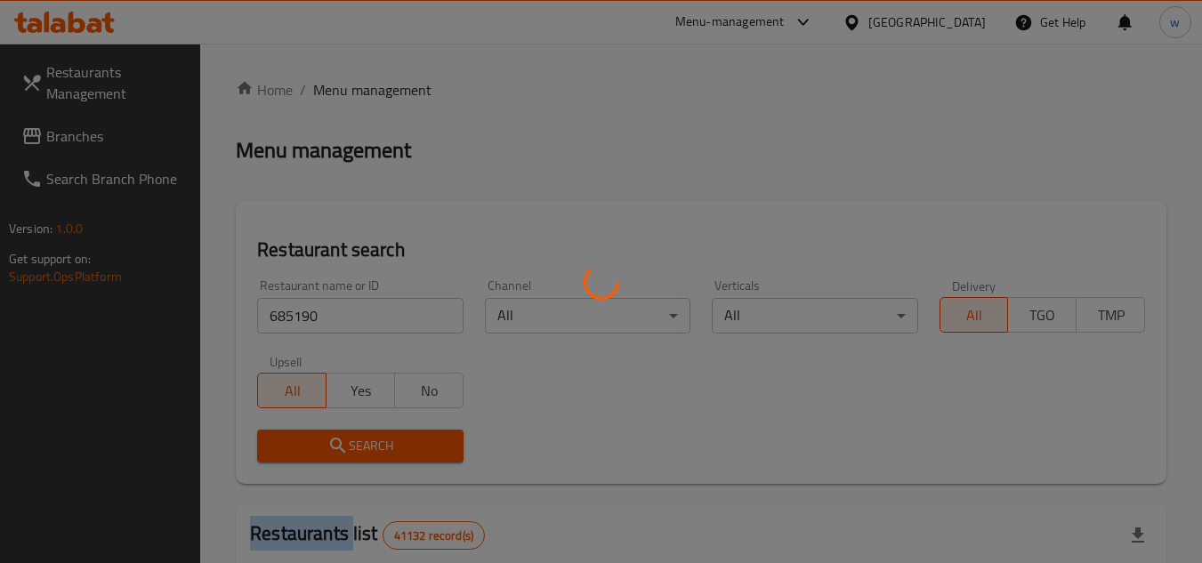
click at [430, 438] on div at bounding box center [601, 281] width 1202 height 563
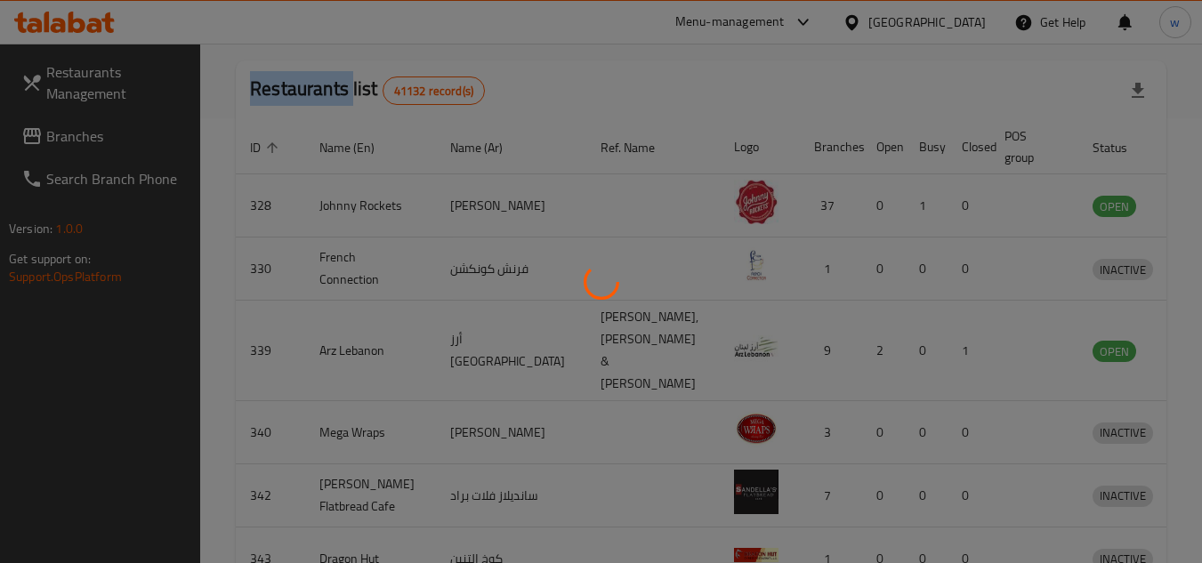
scroll to position [230, 0]
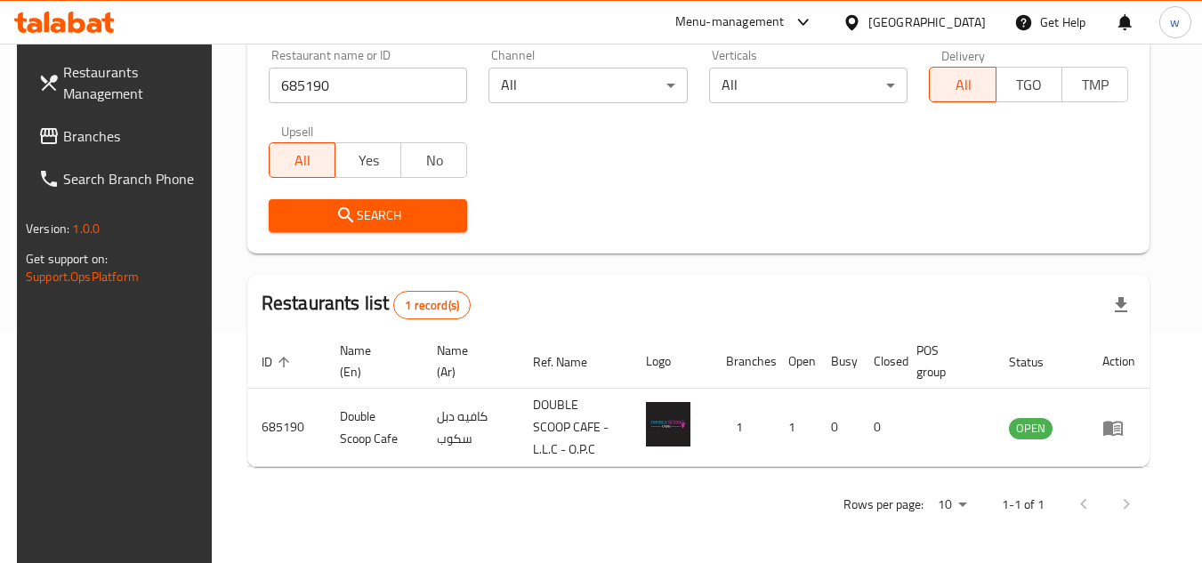
click at [566, 489] on div "Rows per page: 10 1-1 of 1" at bounding box center [698, 504] width 902 height 46
drag, startPoint x: 761, startPoint y: 20, endPoint x: 756, endPoint y: 36, distance: 16.0
click at [761, 20] on div "Menu-management" at bounding box center [729, 22] width 109 height 21
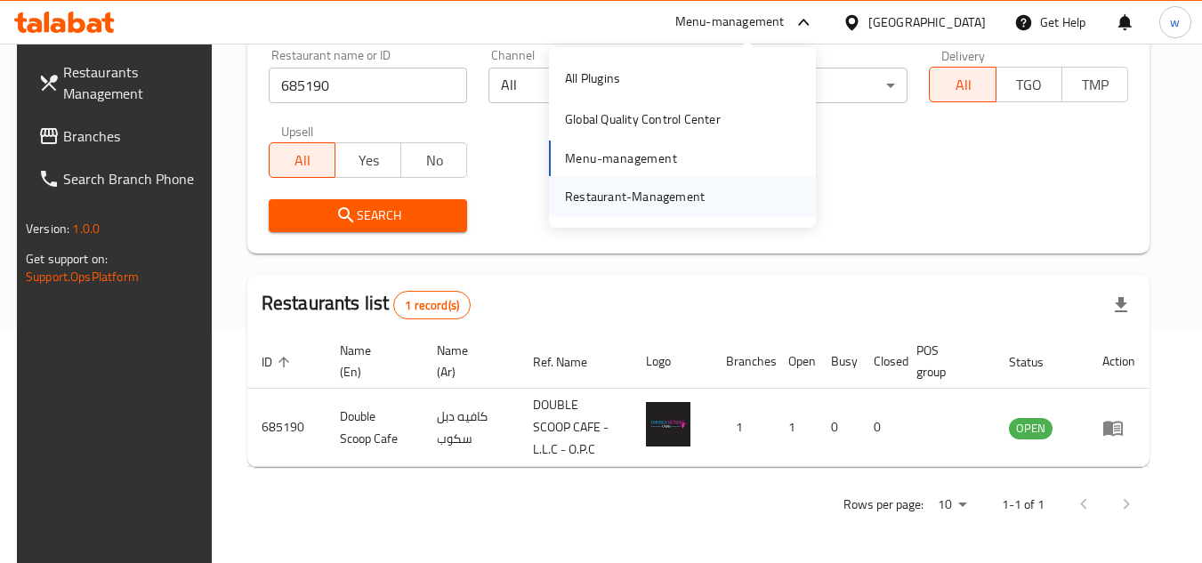
click at [671, 192] on div "Restaurant-Management" at bounding box center [635, 197] width 140 height 20
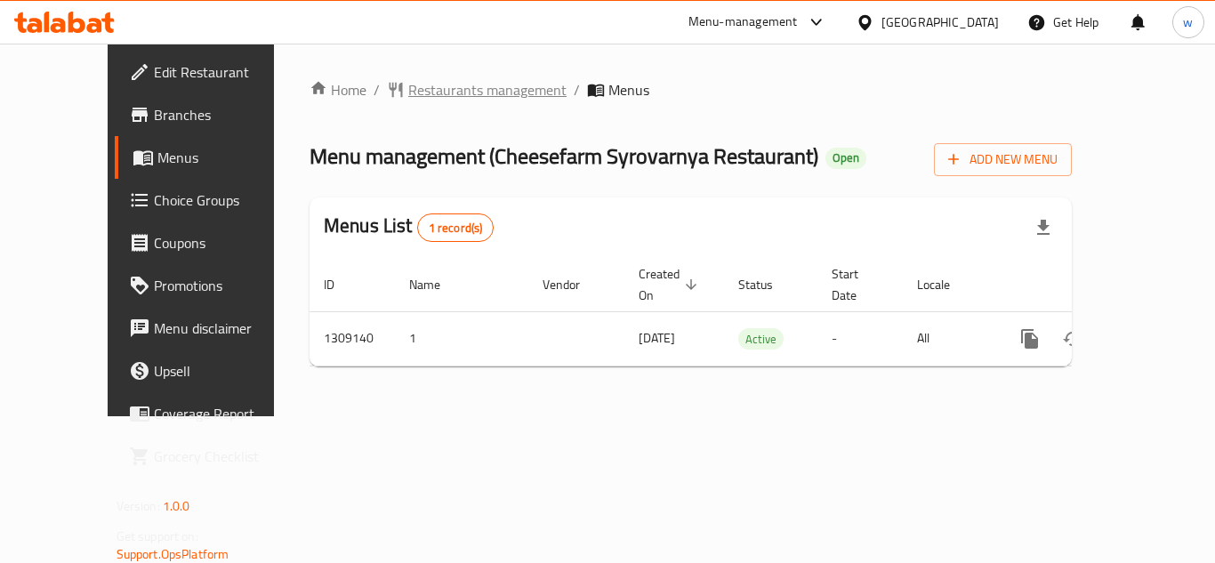
click at [421, 85] on span "Restaurants management" at bounding box center [487, 89] width 158 height 21
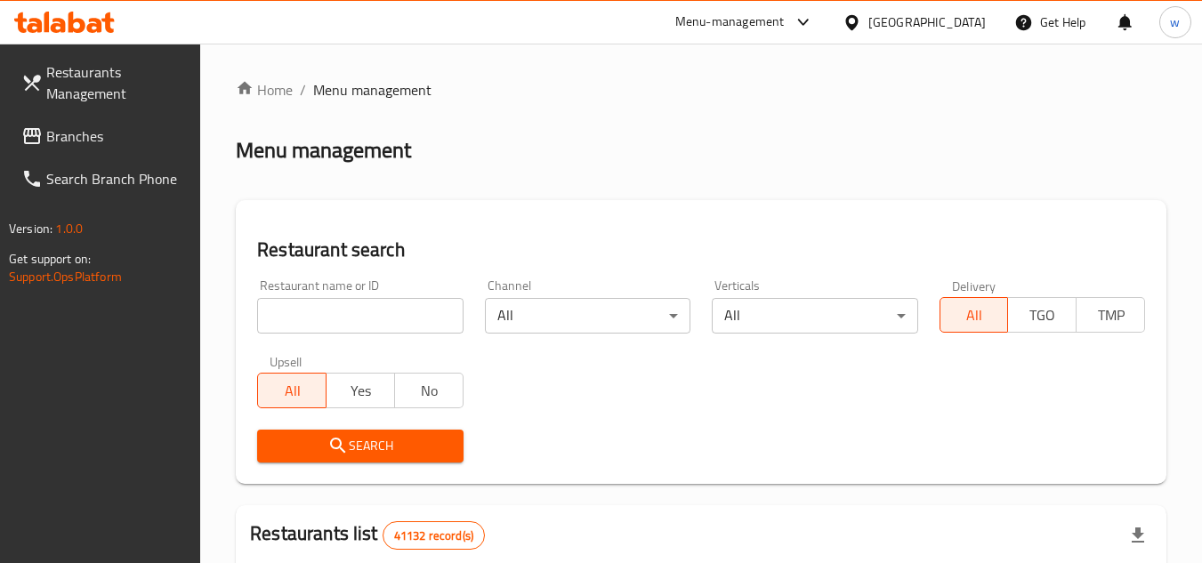
click at [108, 139] on span "Branches" at bounding box center [116, 135] width 141 height 21
click at [347, 309] on input "search" at bounding box center [359, 316] width 205 height 36
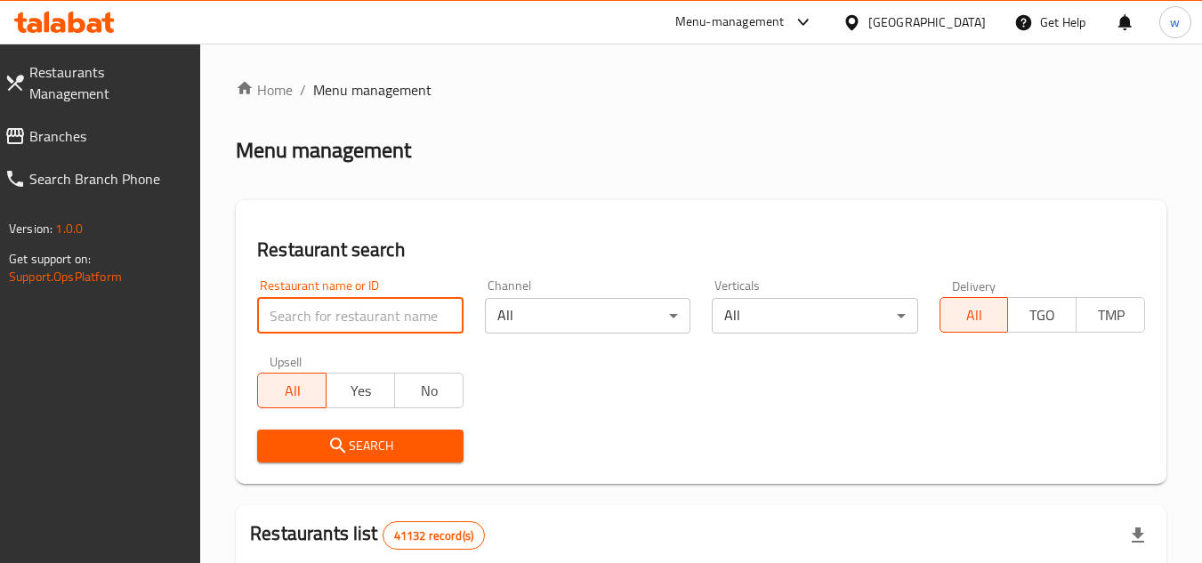
click at [347, 309] on input "search" at bounding box center [359, 316] width 205 height 36
paste input "704630"
type input "704630"
click at [410, 446] on span "Search" at bounding box center [359, 446] width 177 height 22
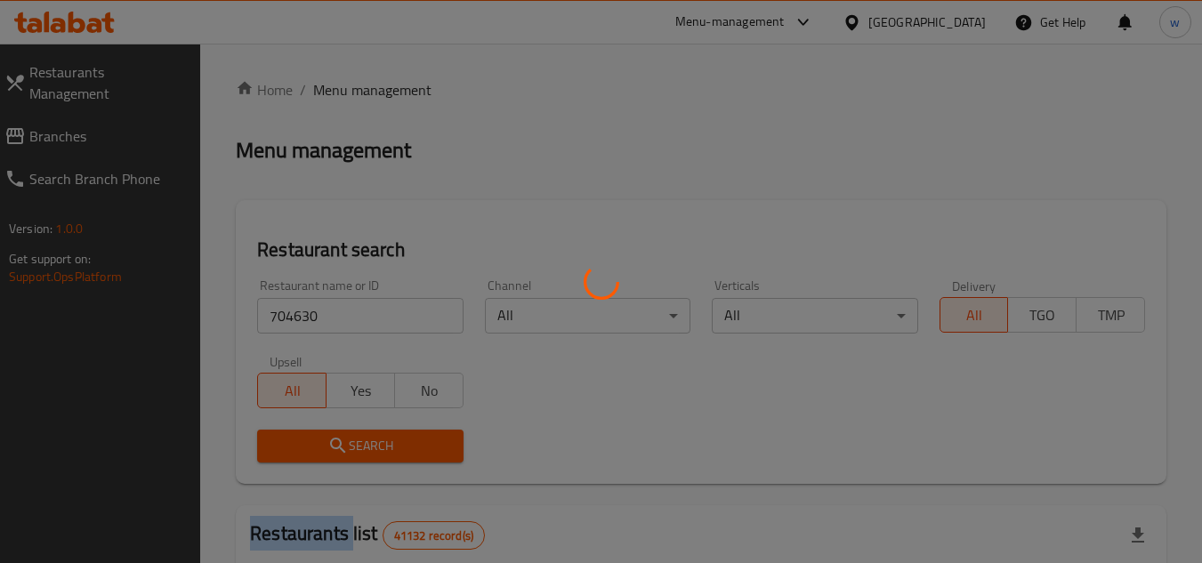
click at [410, 446] on div at bounding box center [601, 281] width 1202 height 563
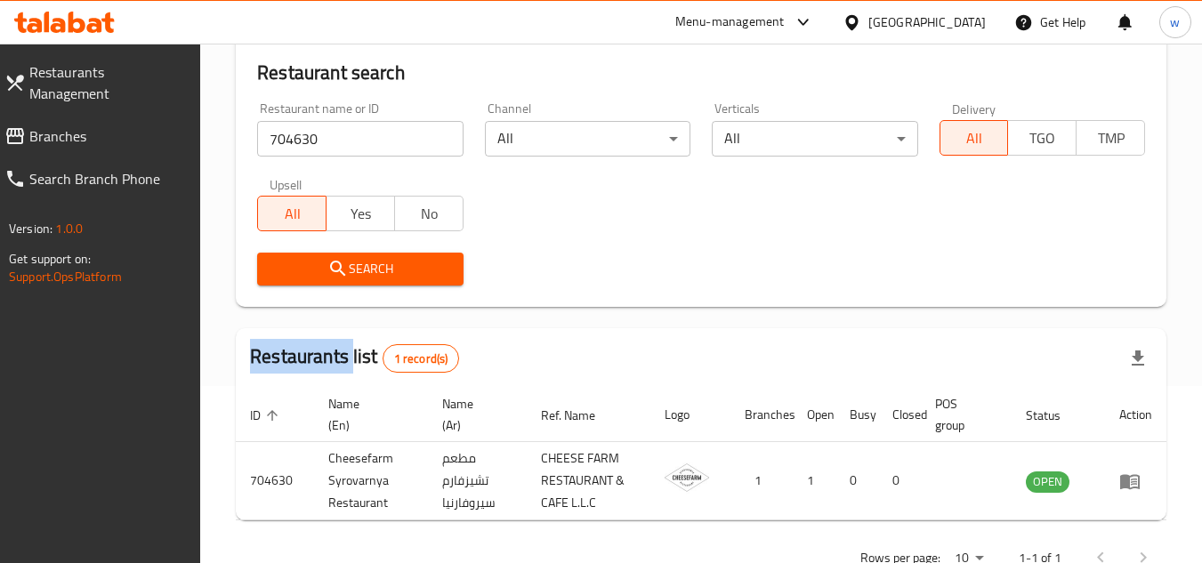
scroll to position [230, 0]
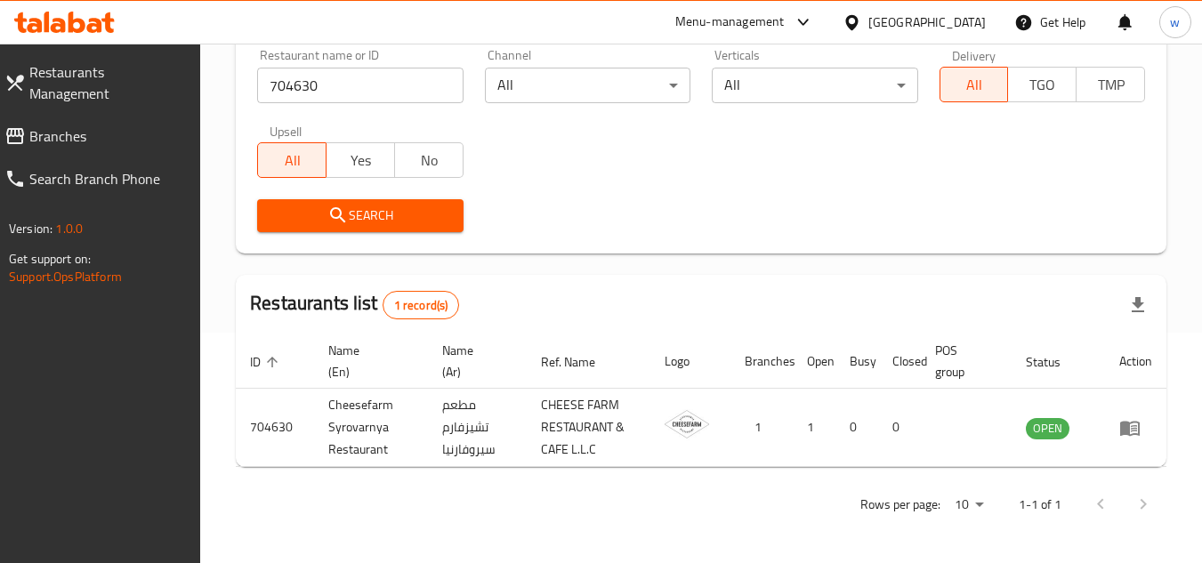
click at [921, 26] on div "[GEOGRAPHIC_DATA]" at bounding box center [926, 22] width 117 height 20
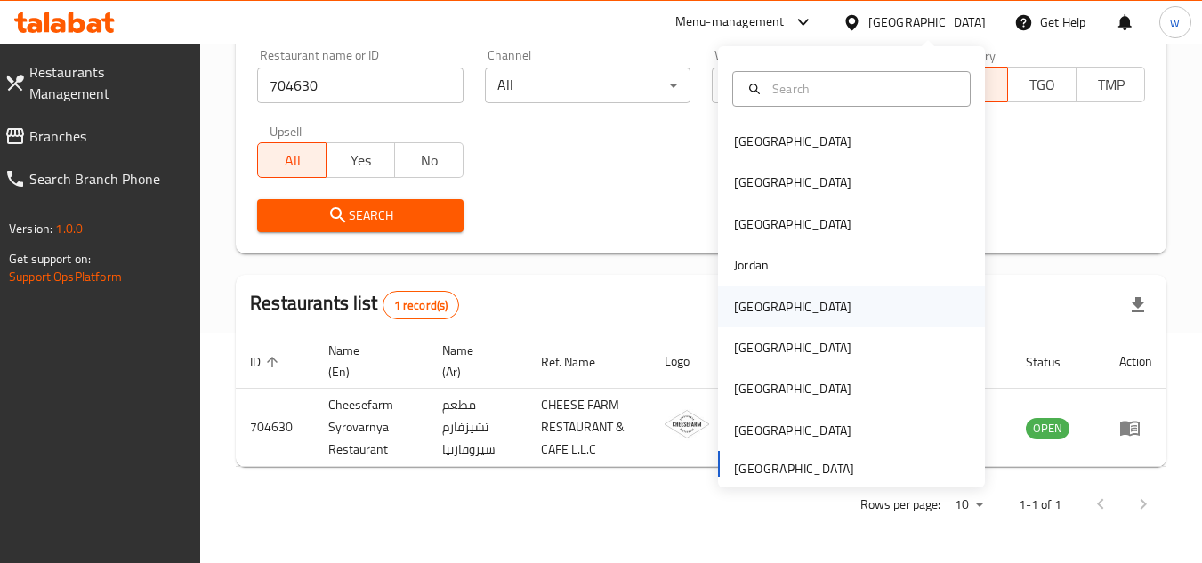
click at [752, 308] on div "[GEOGRAPHIC_DATA]" at bounding box center [792, 307] width 117 height 20
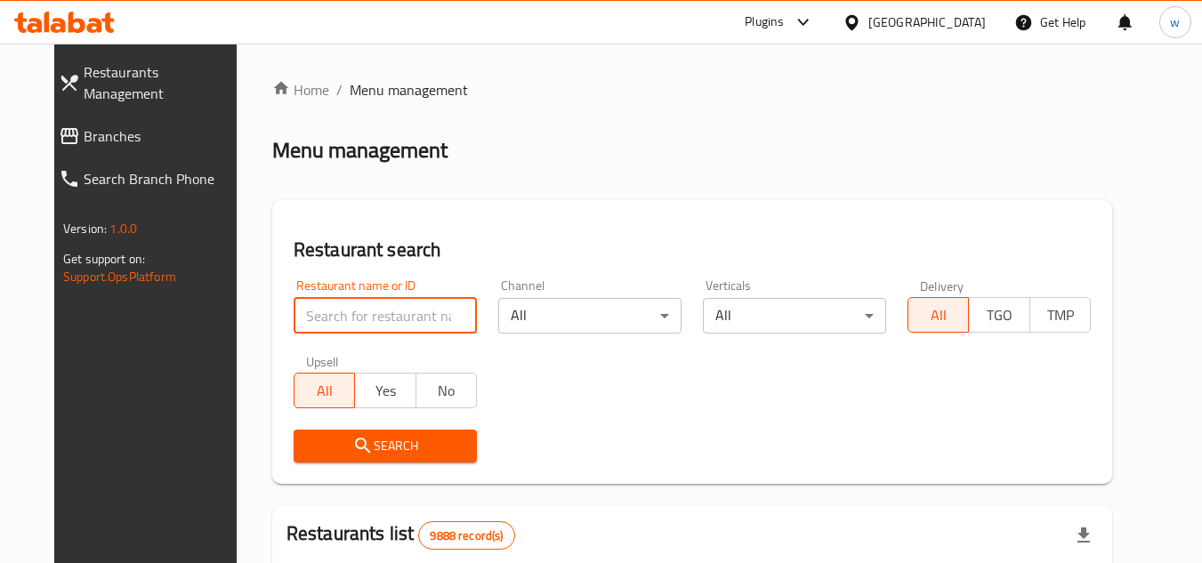
click at [397, 313] on input "search" at bounding box center [384, 316] width 183 height 36
paste input "741487"
type input "741487"
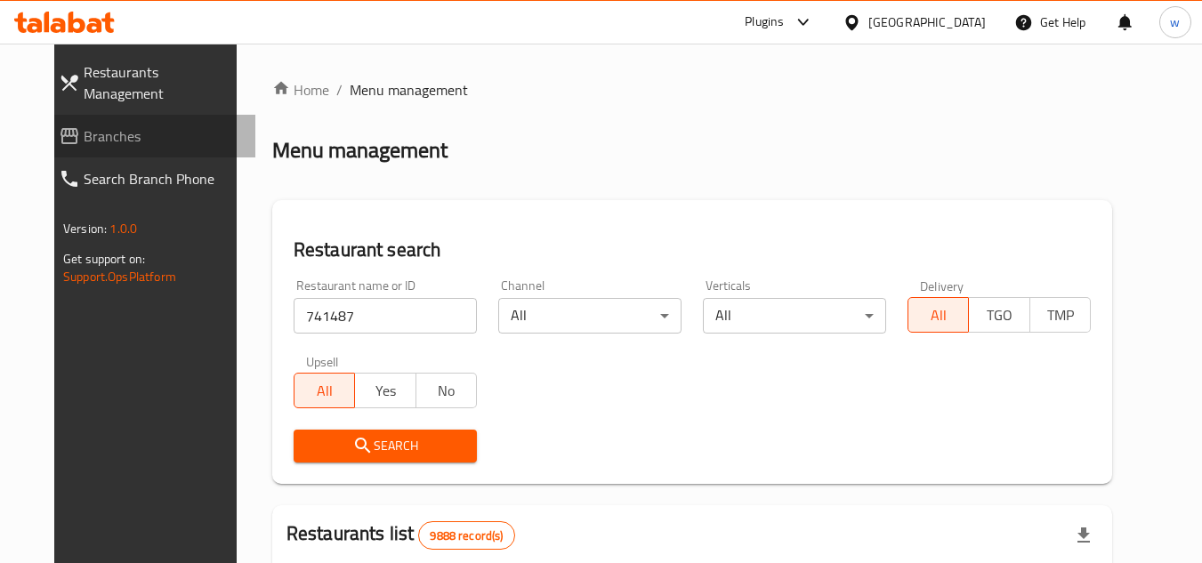
click at [123, 125] on span "Branches" at bounding box center [162, 135] width 157 height 21
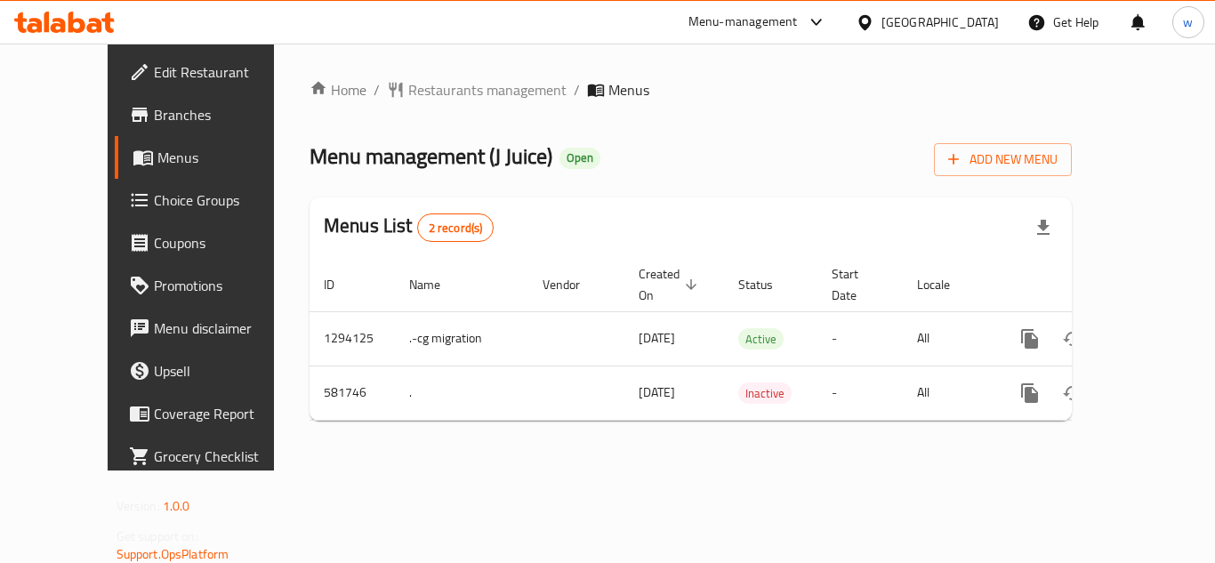
click at [608, 82] on span "Menus" at bounding box center [628, 89] width 41 height 21
click at [432, 92] on span "Restaurants management" at bounding box center [487, 89] width 158 height 21
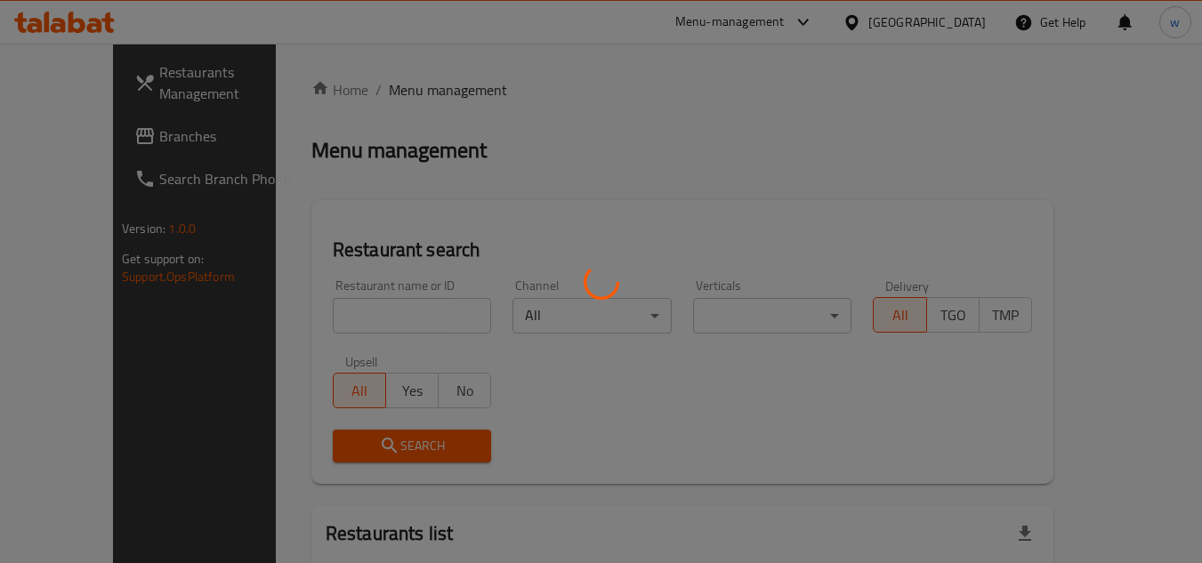
click at [422, 306] on div at bounding box center [601, 281] width 1202 height 563
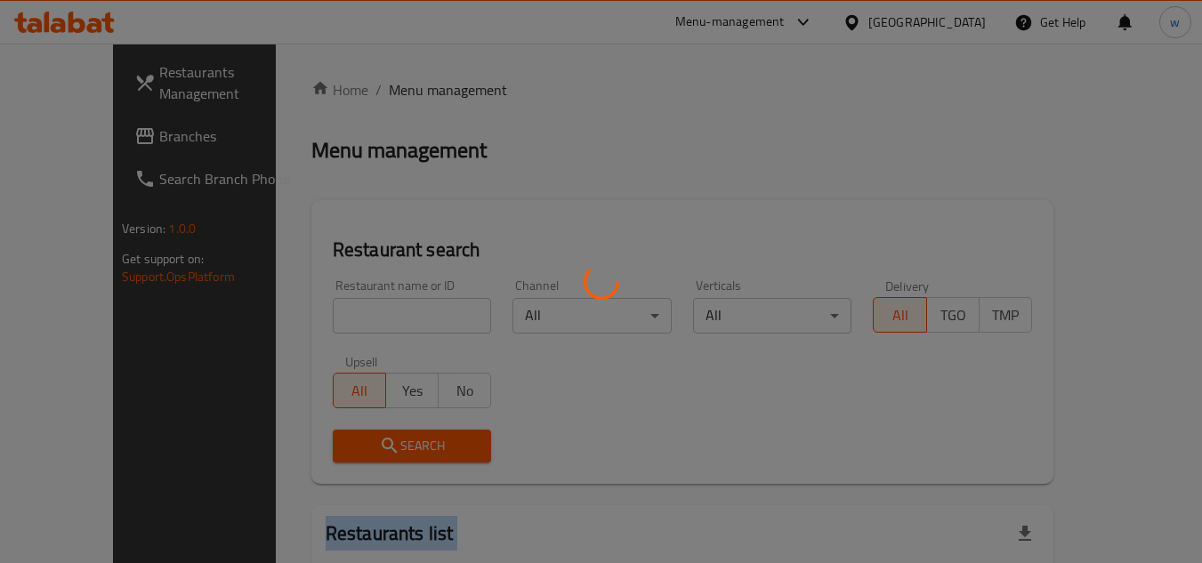
click at [422, 306] on div at bounding box center [601, 281] width 1202 height 563
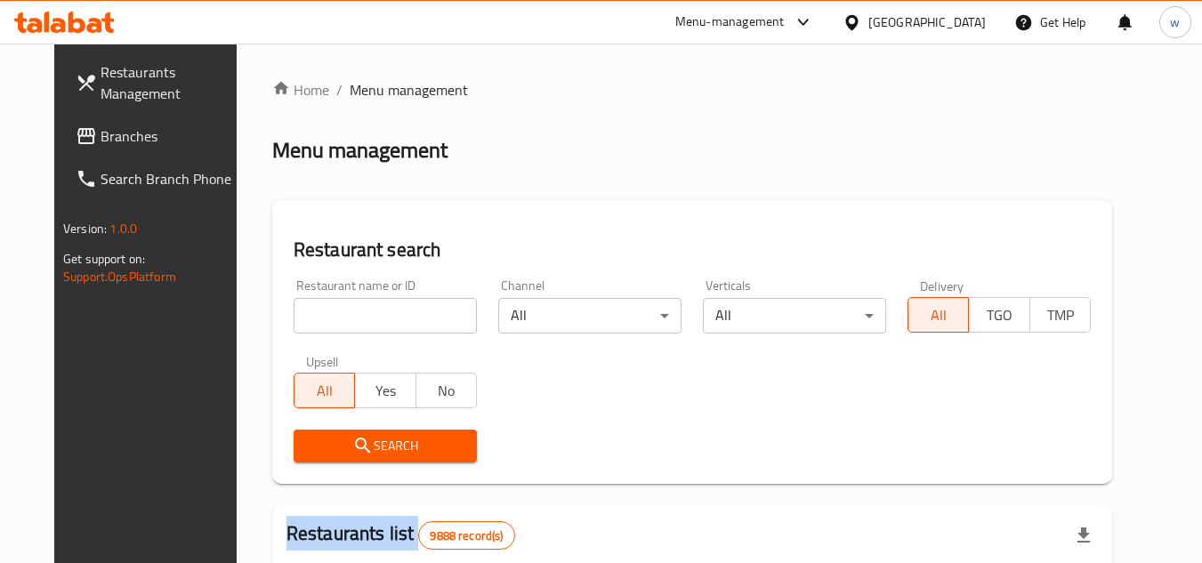
click at [422, 306] on div "Home / Menu management Menu management Restaurant search Restaurant name or ID …" at bounding box center [692, 565] width 840 height 972
click at [422, 306] on input "search" at bounding box center [384, 316] width 183 height 36
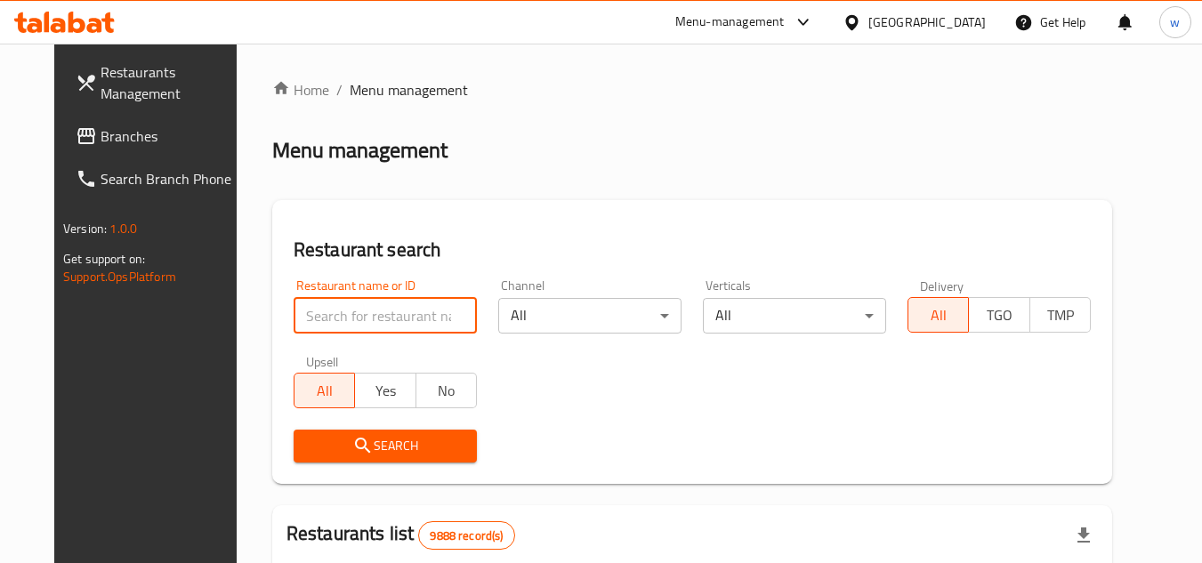
click at [422, 306] on input "search" at bounding box center [384, 316] width 183 height 36
paste input "636874"
type input "636874"
click at [400, 440] on span "Search" at bounding box center [385, 446] width 155 height 22
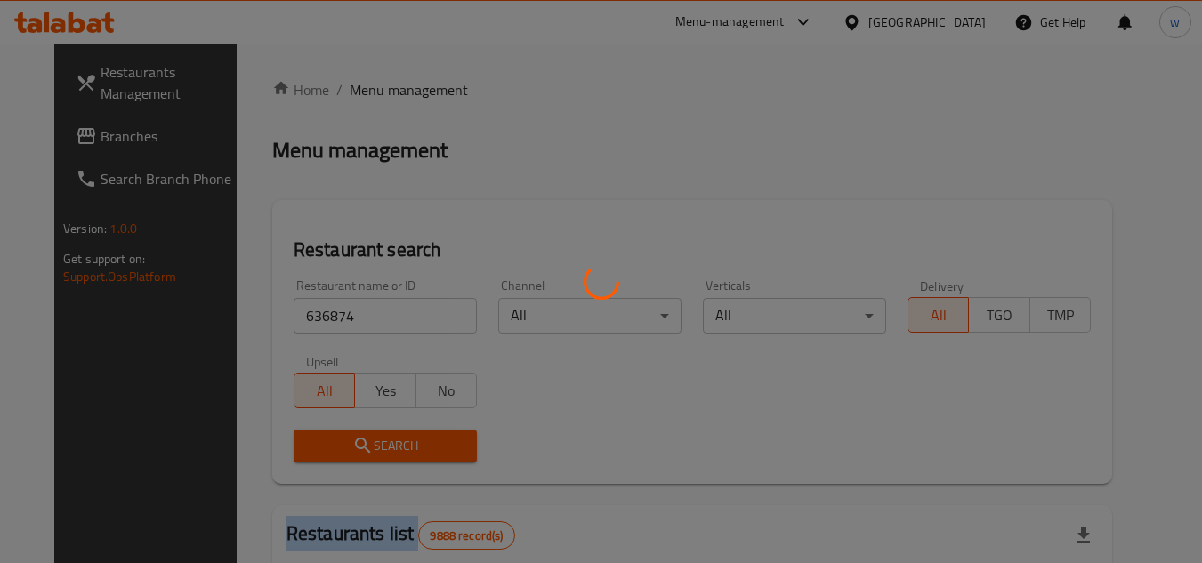
click at [400, 440] on div at bounding box center [601, 281] width 1202 height 563
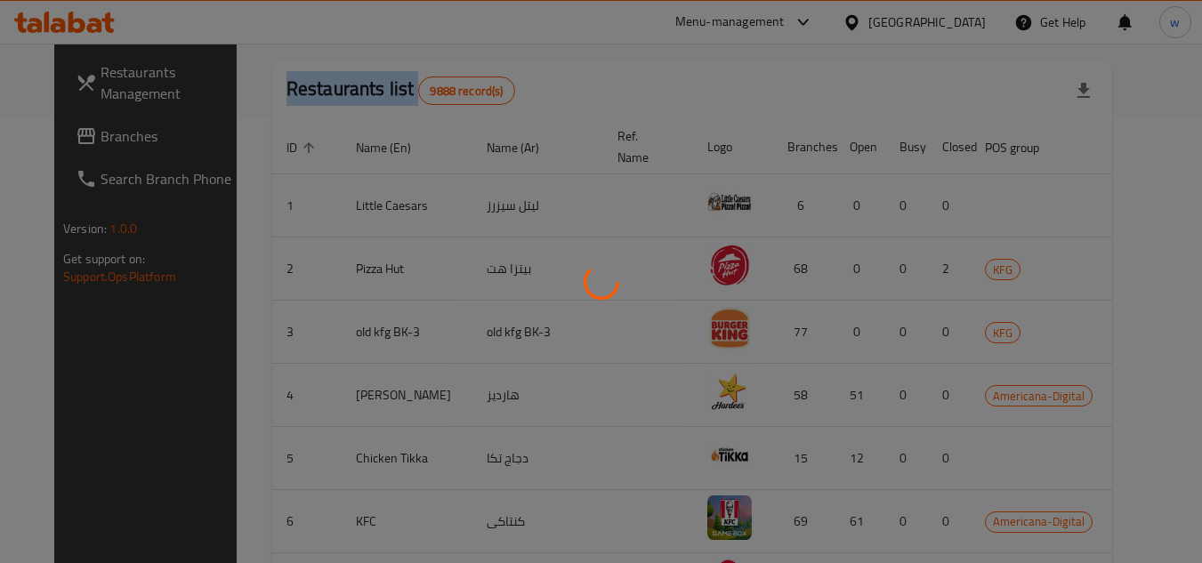
scroll to position [215, 0]
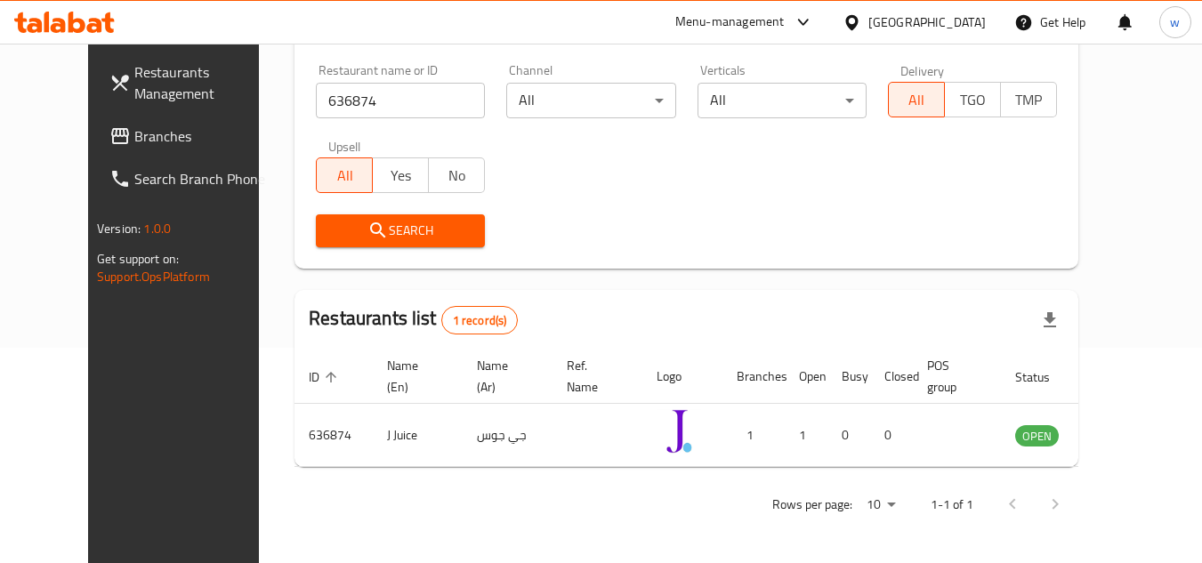
click at [977, 30] on div "[GEOGRAPHIC_DATA]" at bounding box center [926, 22] width 117 height 20
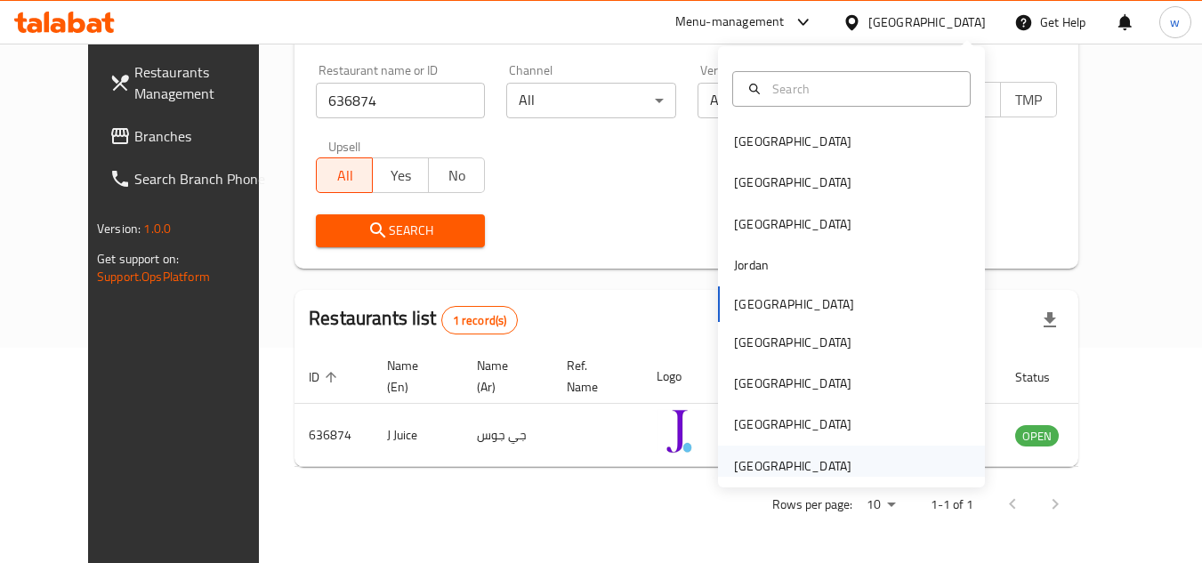
click at [801, 465] on div "[GEOGRAPHIC_DATA]" at bounding box center [792, 466] width 117 height 20
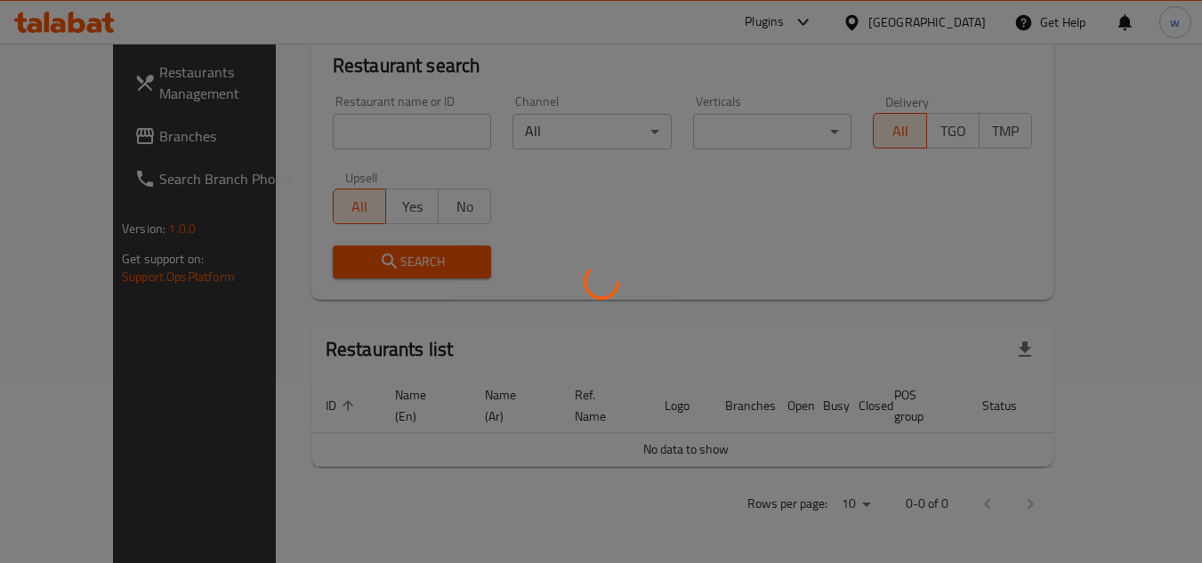
scroll to position [164, 0]
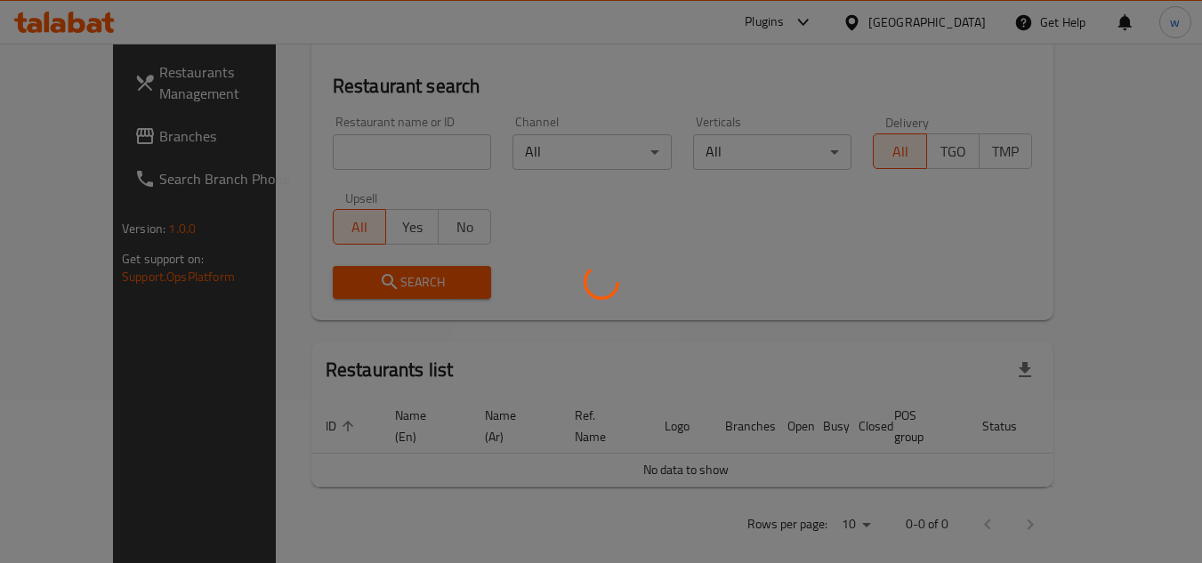
click at [137, 128] on div at bounding box center [601, 281] width 1202 height 563
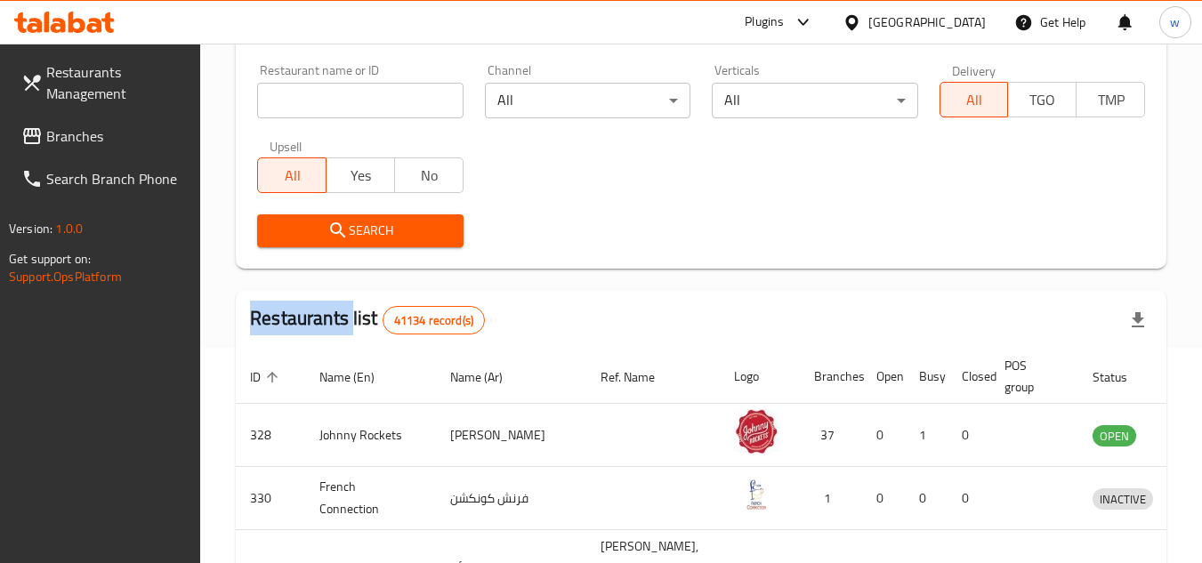
click at [132, 130] on span "Branches" at bounding box center [116, 135] width 141 height 21
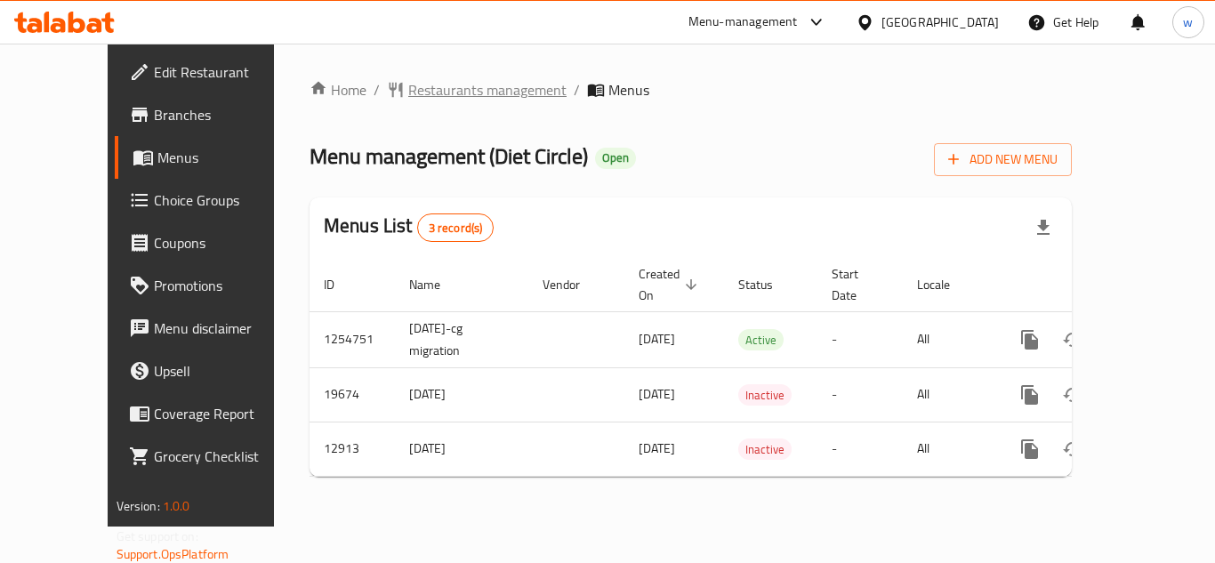
click at [412, 98] on span "Restaurants management" at bounding box center [487, 89] width 158 height 21
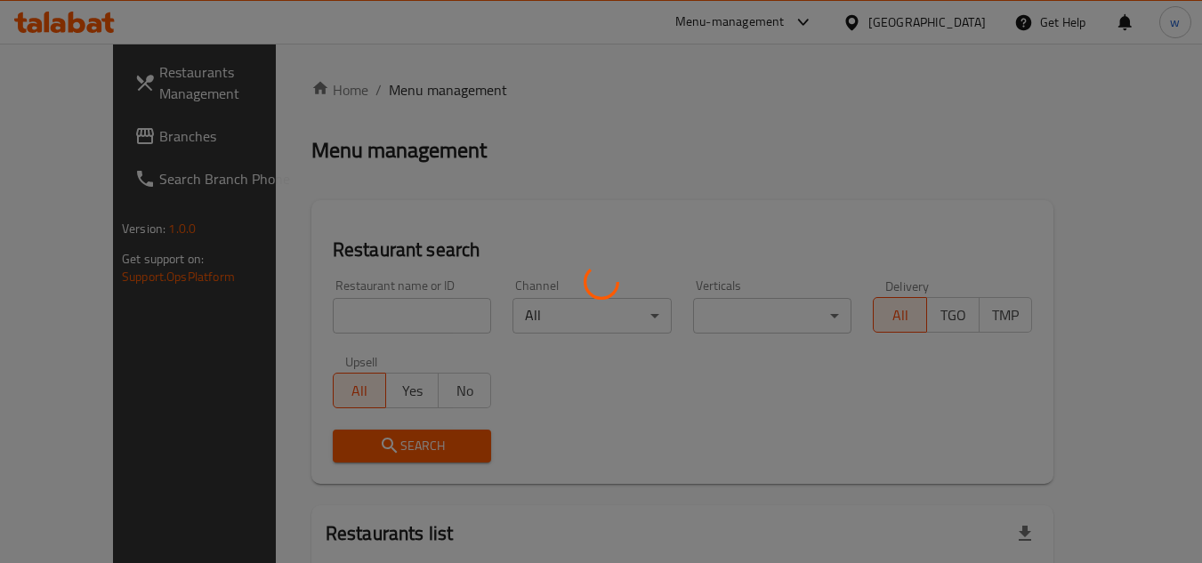
click at [357, 321] on div at bounding box center [601, 281] width 1202 height 563
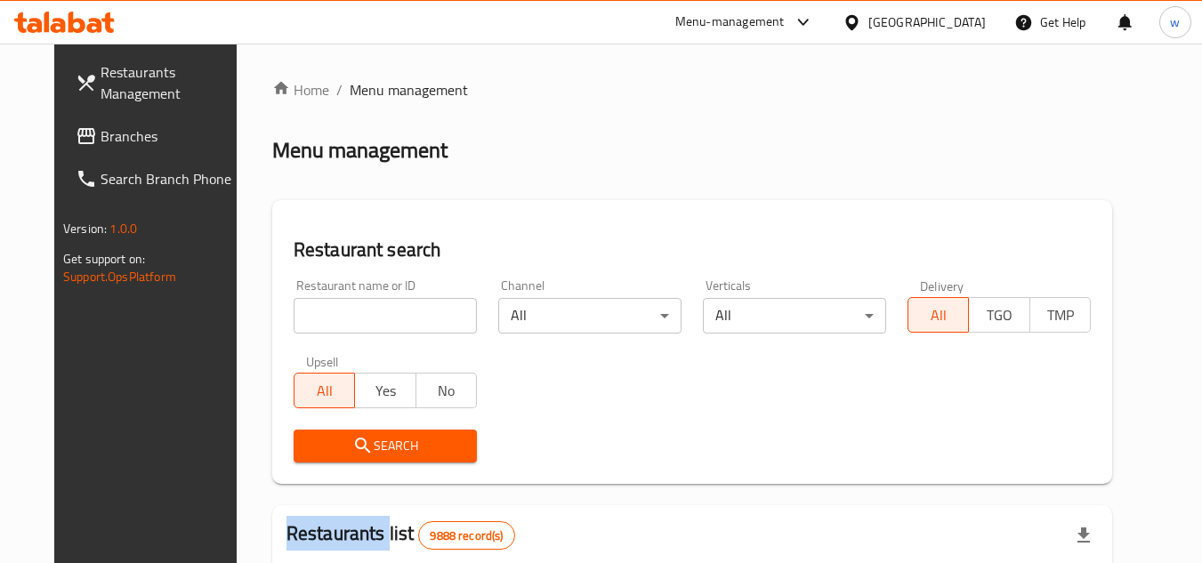
click at [357, 321] on div at bounding box center [601, 281] width 1202 height 563
click at [357, 321] on input "search" at bounding box center [384, 316] width 183 height 36
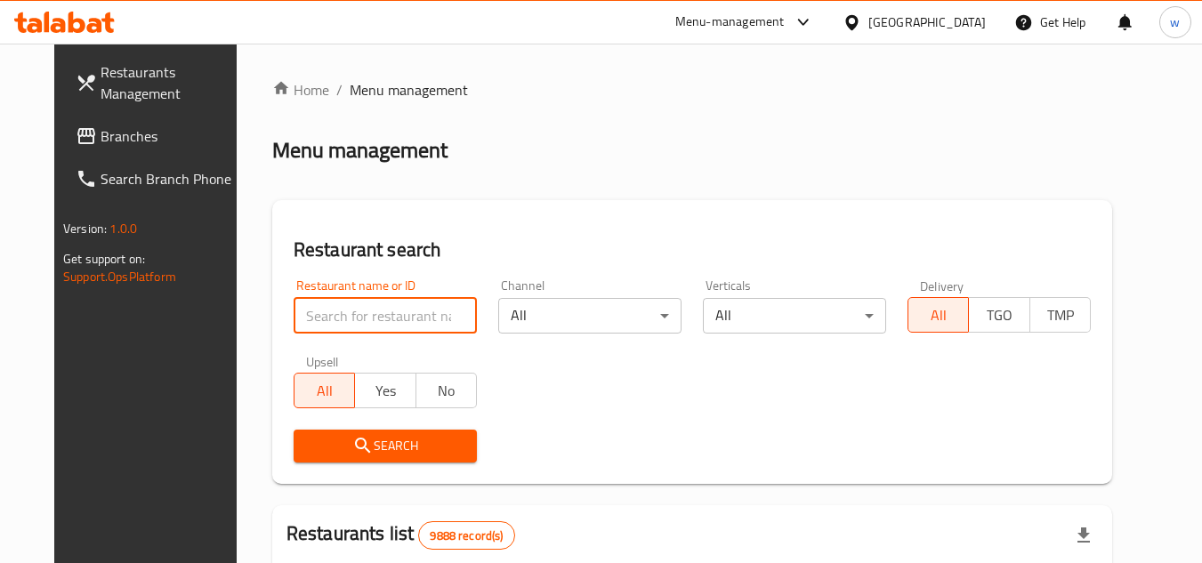
click at [357, 321] on input "search" at bounding box center [384, 316] width 183 height 36
paste input "7933"
type input "7933"
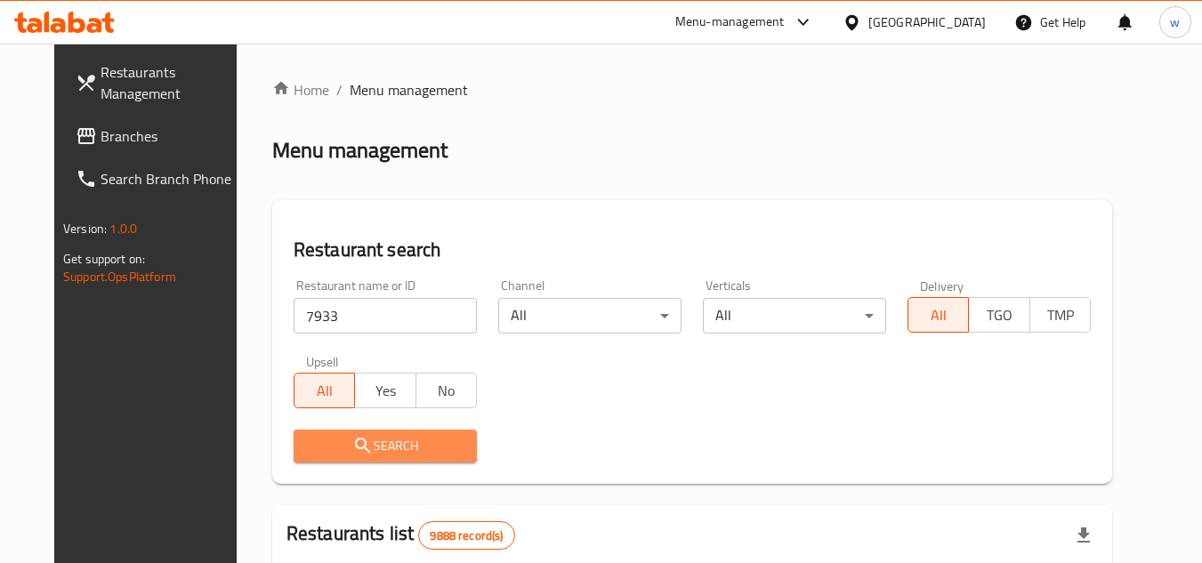
click at [347, 430] on button "Search" at bounding box center [384, 446] width 183 height 33
click at [347, 430] on div at bounding box center [601, 281] width 1202 height 563
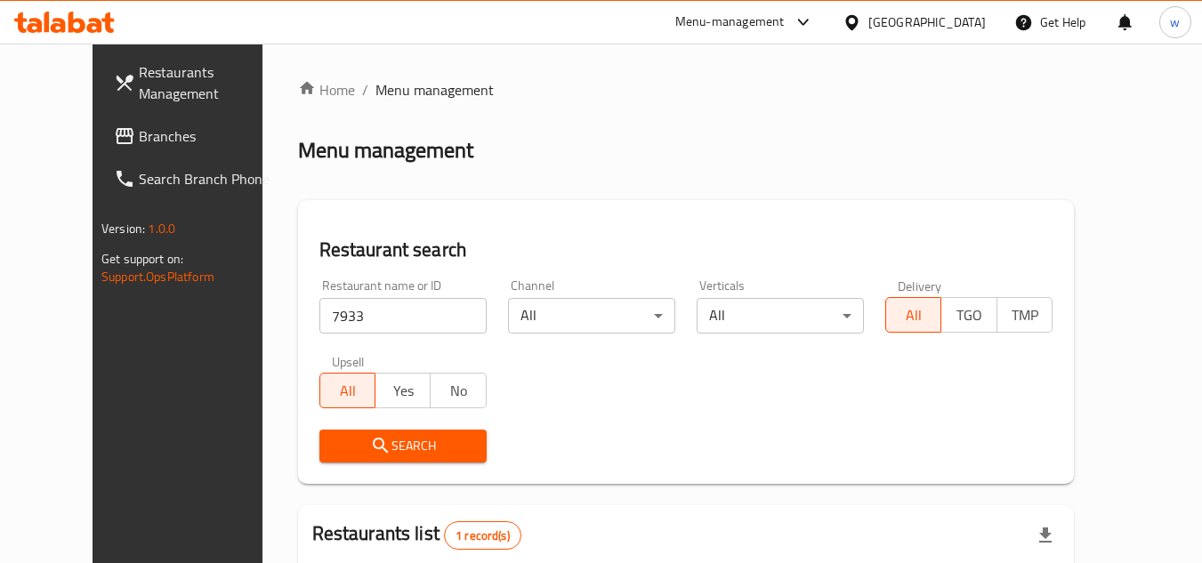
click at [974, 28] on div "[GEOGRAPHIC_DATA]" at bounding box center [926, 22] width 117 height 20
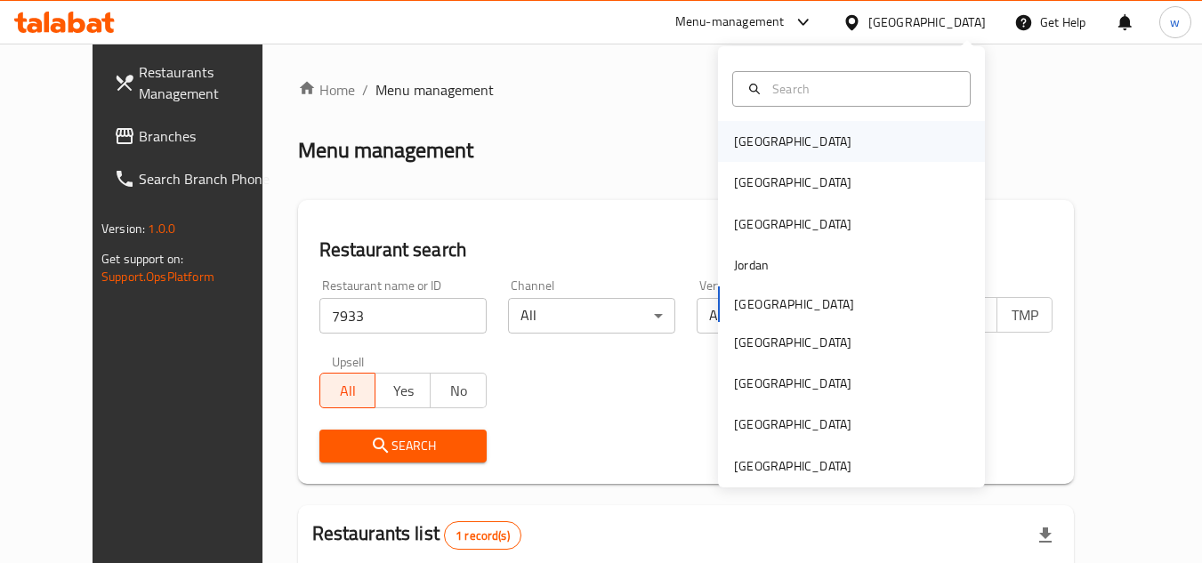
click at [759, 139] on div "[GEOGRAPHIC_DATA]" at bounding box center [792, 142] width 117 height 20
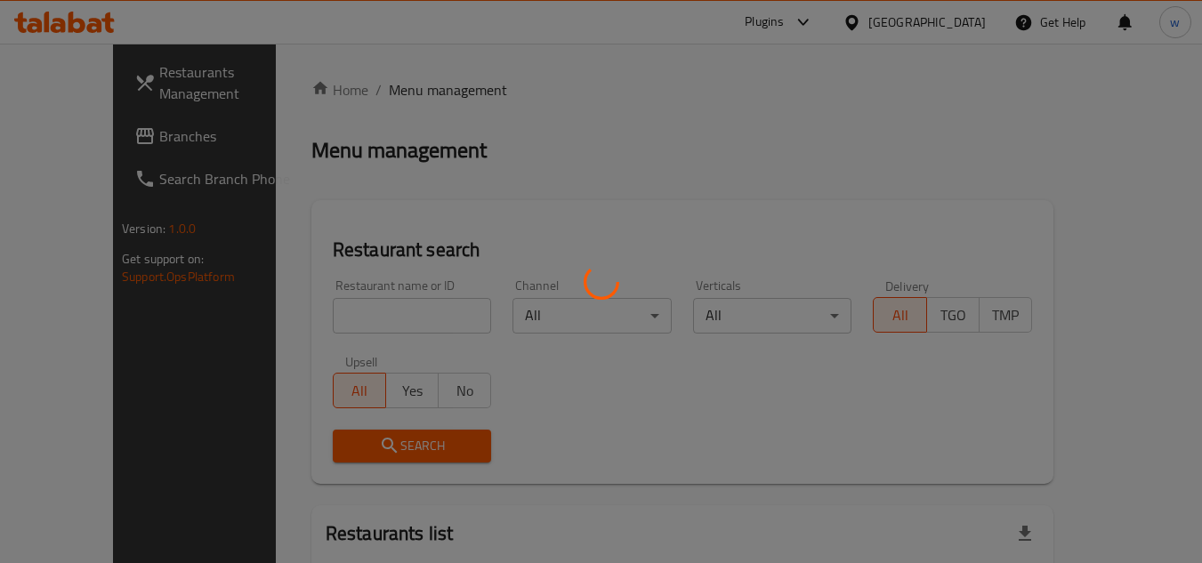
click at [77, 137] on div at bounding box center [601, 281] width 1202 height 563
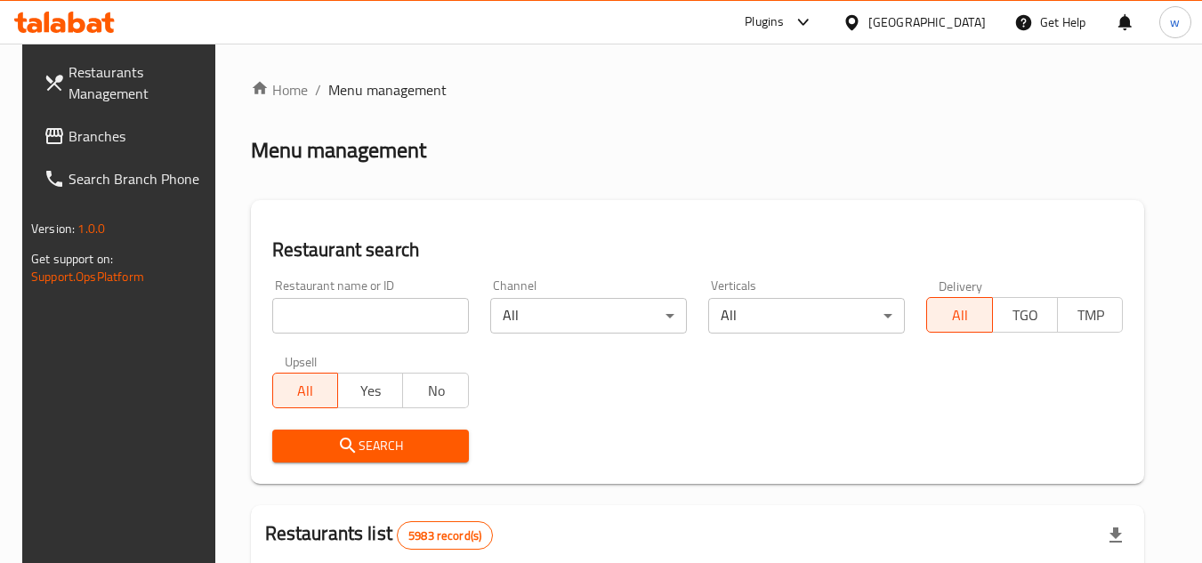
click at [77, 137] on span "Branches" at bounding box center [138, 135] width 141 height 21
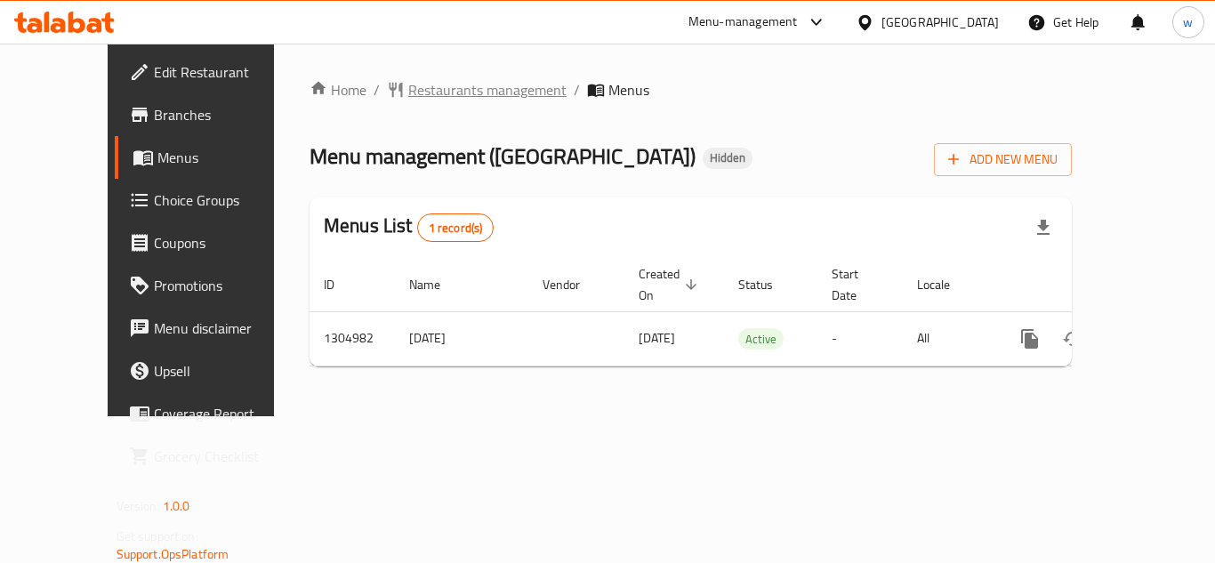
click at [408, 80] on span "Restaurants management" at bounding box center [487, 89] width 158 height 21
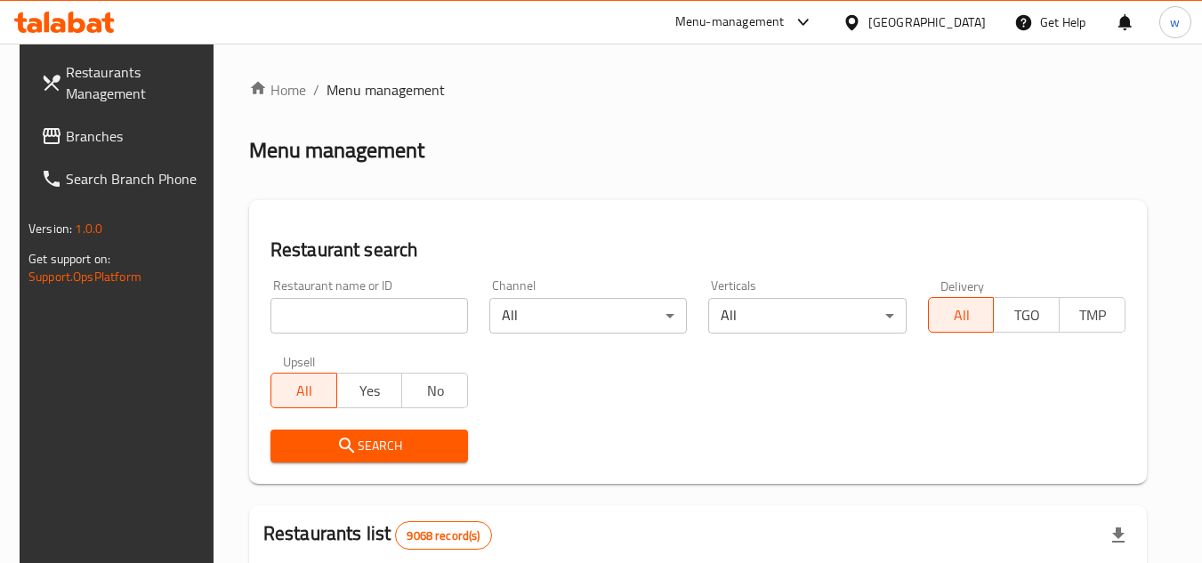
click at [370, 304] on div at bounding box center [601, 281] width 1202 height 563
click at [370, 304] on input "search" at bounding box center [368, 316] width 197 height 36
paste input "703477"
type input "703477"
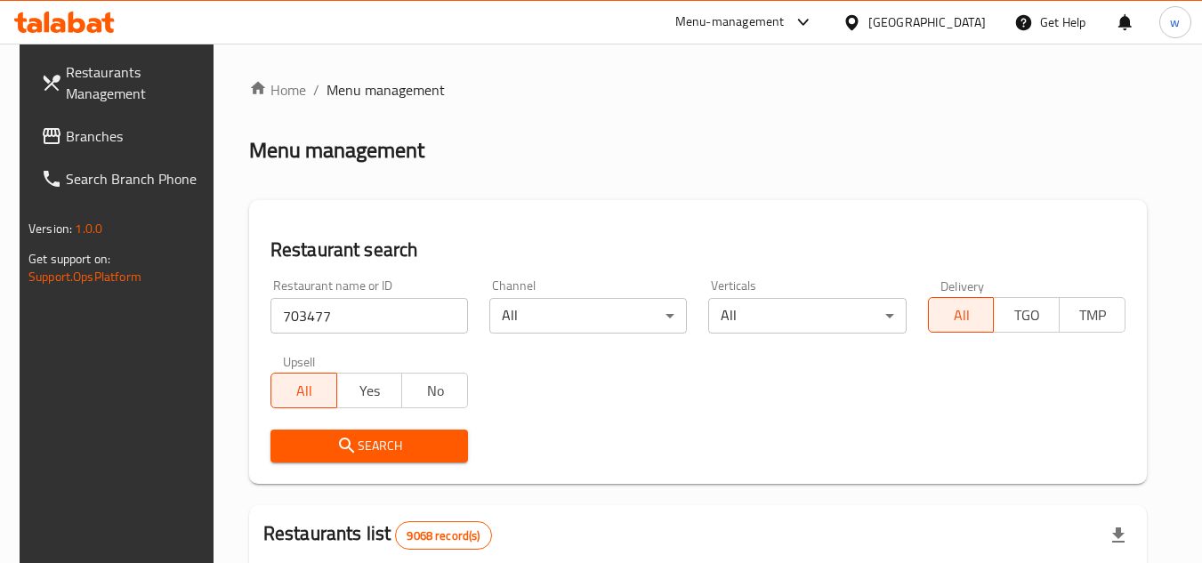
click at [366, 441] on span "Search" at bounding box center [369, 446] width 169 height 22
click at [366, 441] on div at bounding box center [601, 281] width 1202 height 563
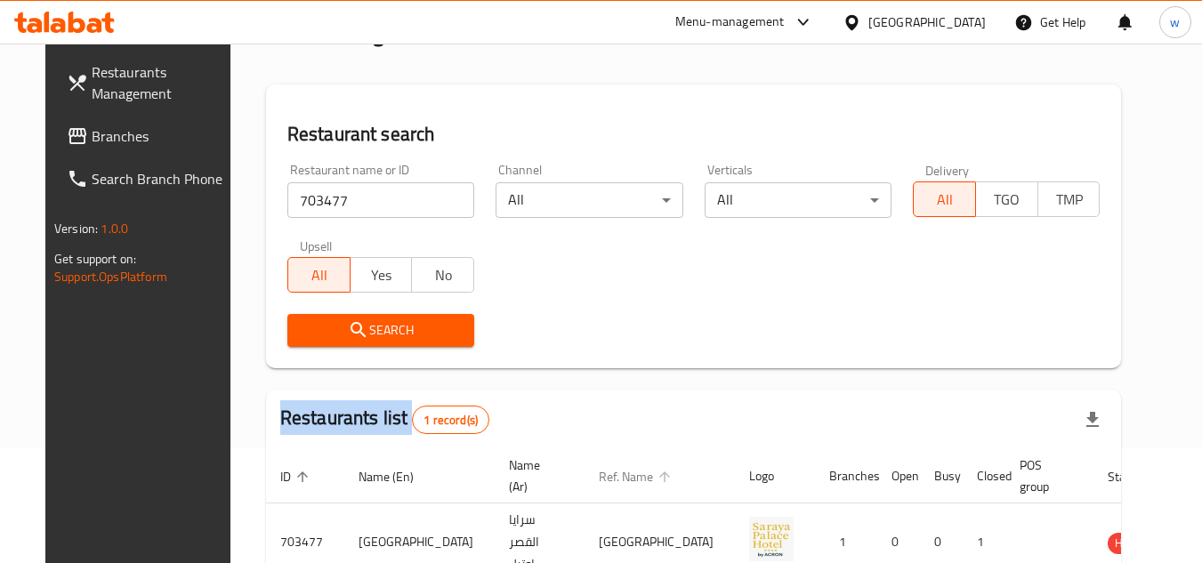
scroll to position [215, 0]
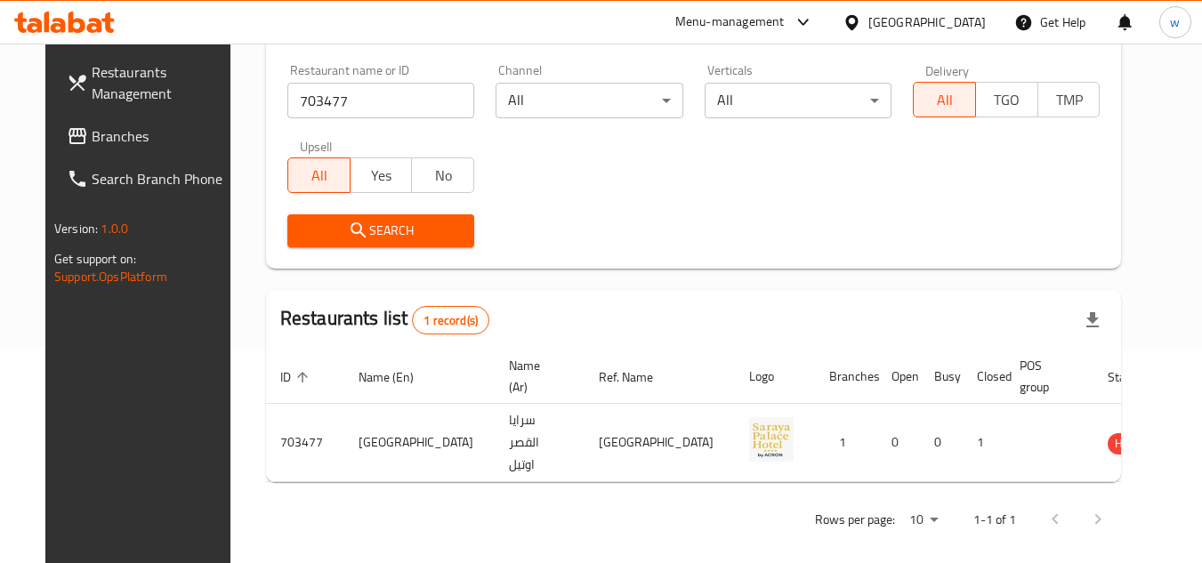
click at [748, 217] on div "Search" at bounding box center [694, 231] width 834 height 54
drag, startPoint x: 725, startPoint y: 308, endPoint x: 481, endPoint y: 248, distance: 250.9
click at [718, 295] on div "Restaurants list 1 record(s)" at bounding box center [694, 320] width 856 height 60
click at [861, 15] on icon at bounding box center [851, 22] width 19 height 19
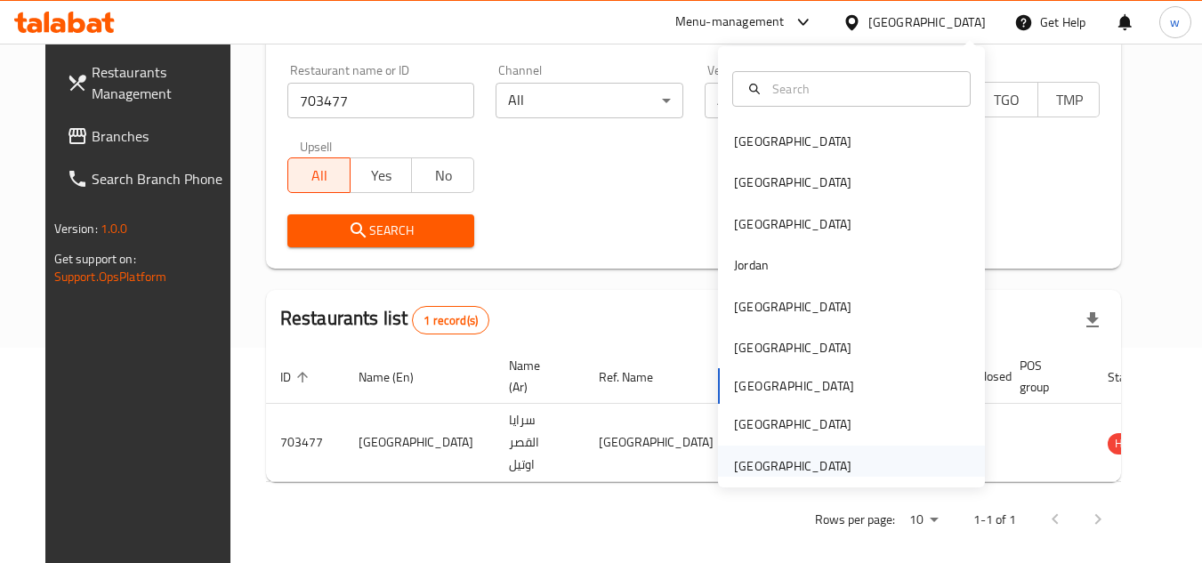
click at [746, 470] on div "[GEOGRAPHIC_DATA]" at bounding box center [792, 466] width 117 height 20
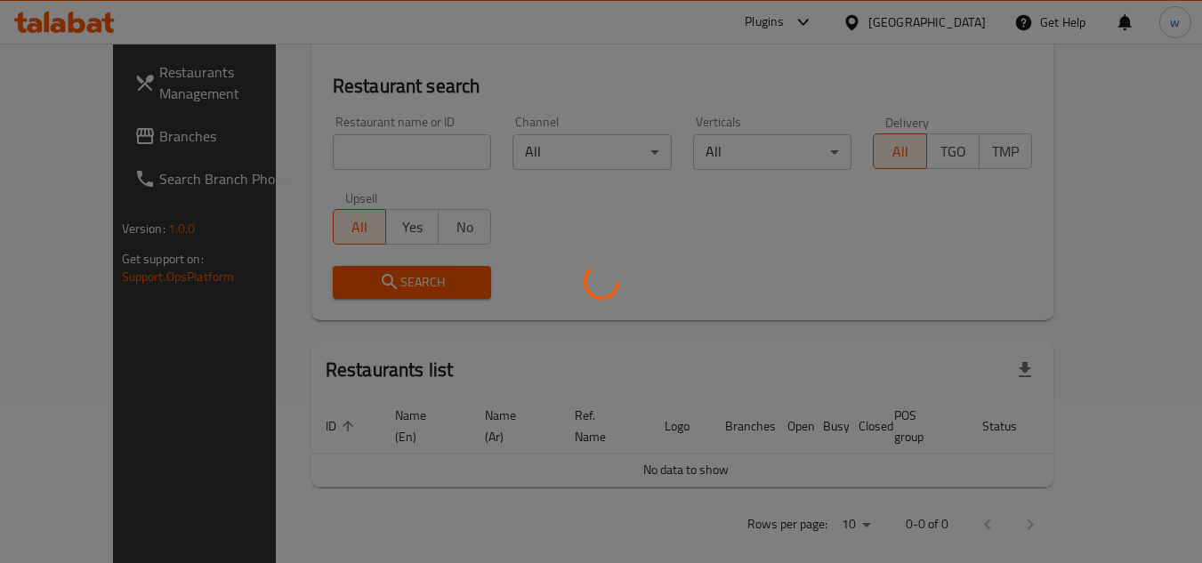
click at [123, 141] on div at bounding box center [601, 281] width 1202 height 563
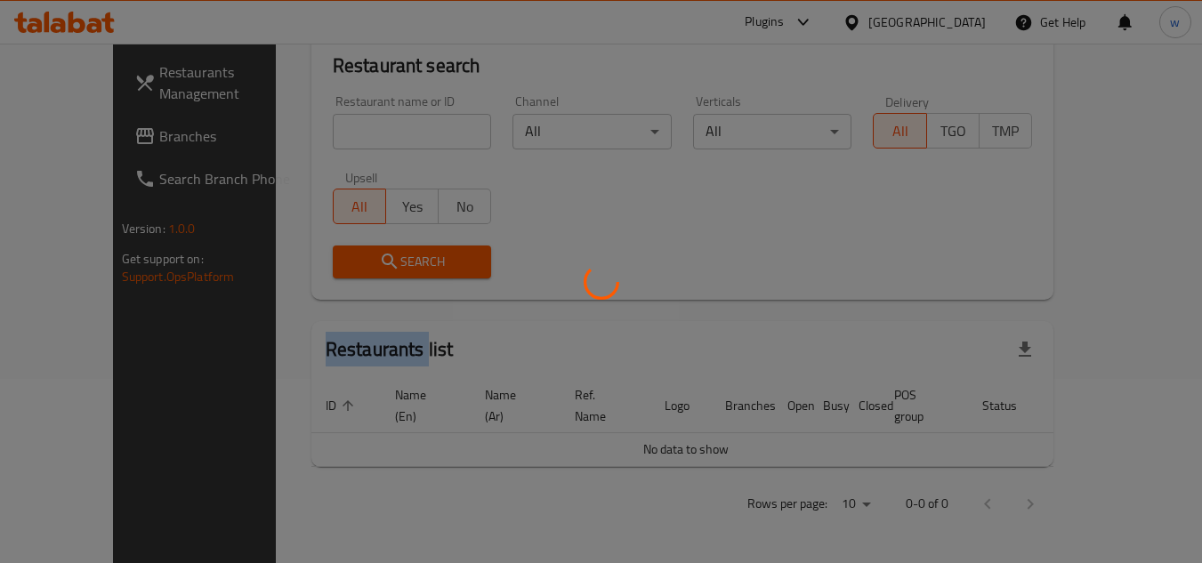
click at [123, 141] on div at bounding box center [601, 281] width 1202 height 563
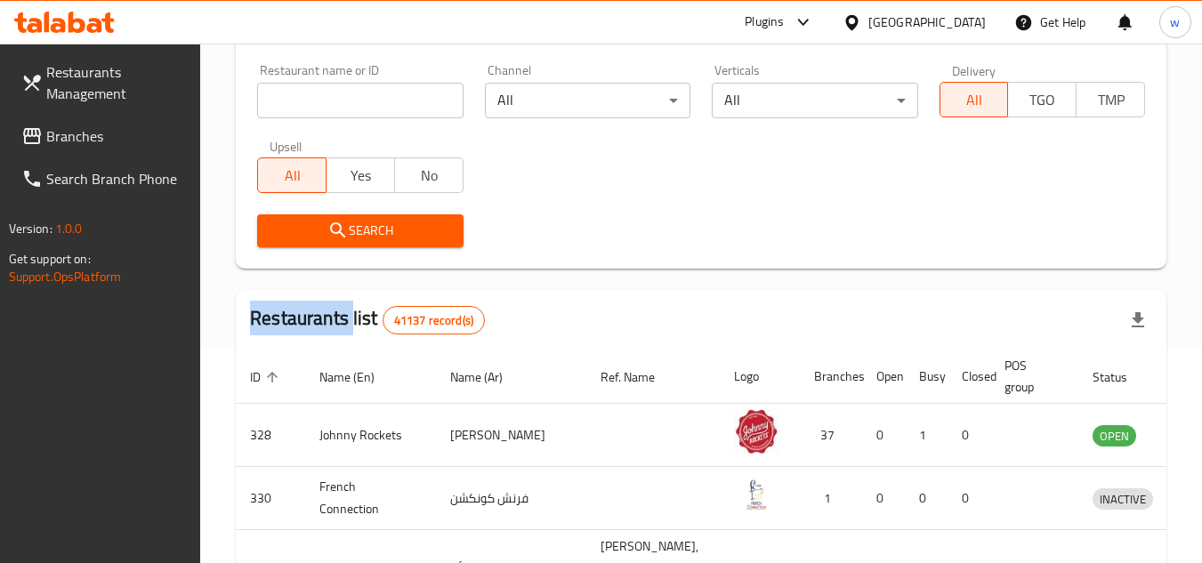
click at [123, 141] on span "Branches" at bounding box center [116, 135] width 141 height 21
